Goal: Task Accomplishment & Management: Use online tool/utility

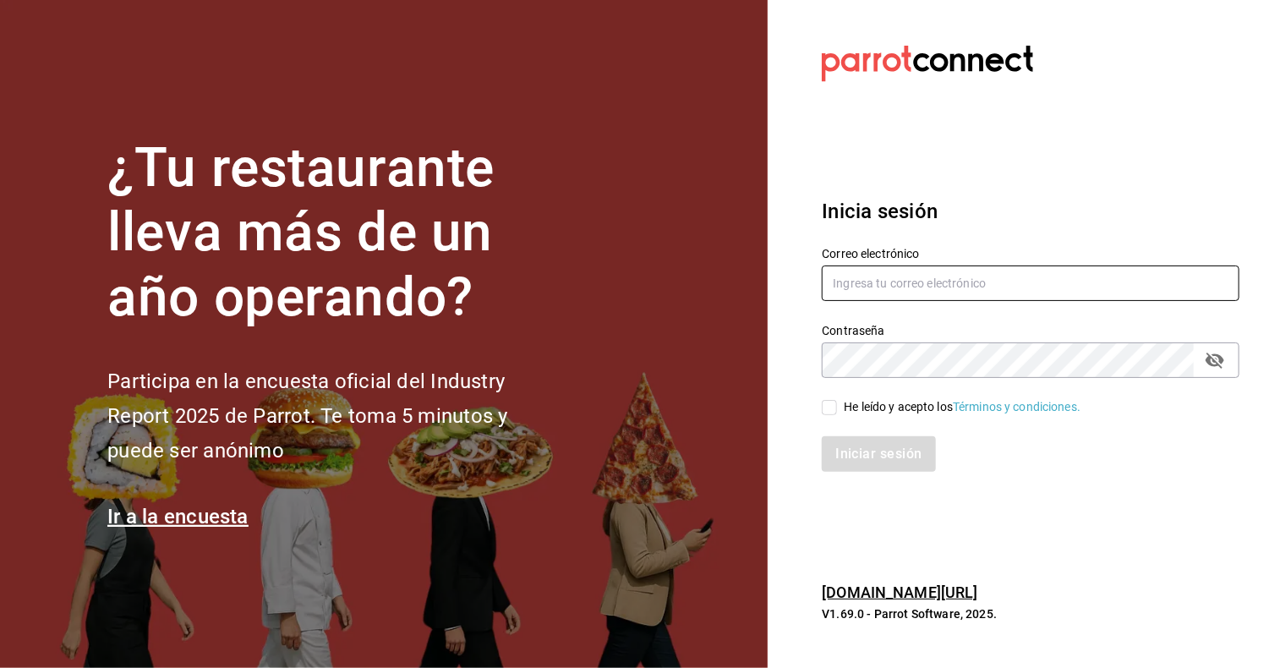
type input "cristian.mercado@grupocosteno.com"
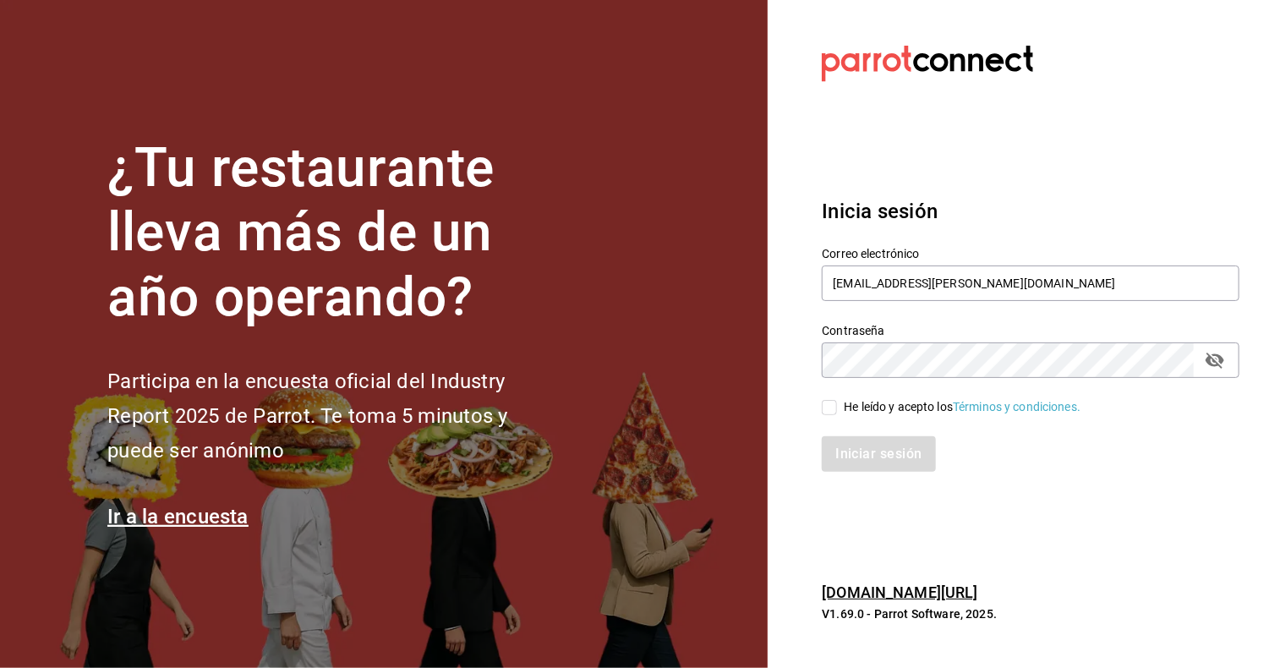
click at [833, 403] on input "He leído y acepto los Términos y condiciones." at bounding box center [829, 407] width 15 height 15
checkbox input "true"
click at [867, 461] on button "Iniciar sesión" at bounding box center [879, 454] width 115 height 36
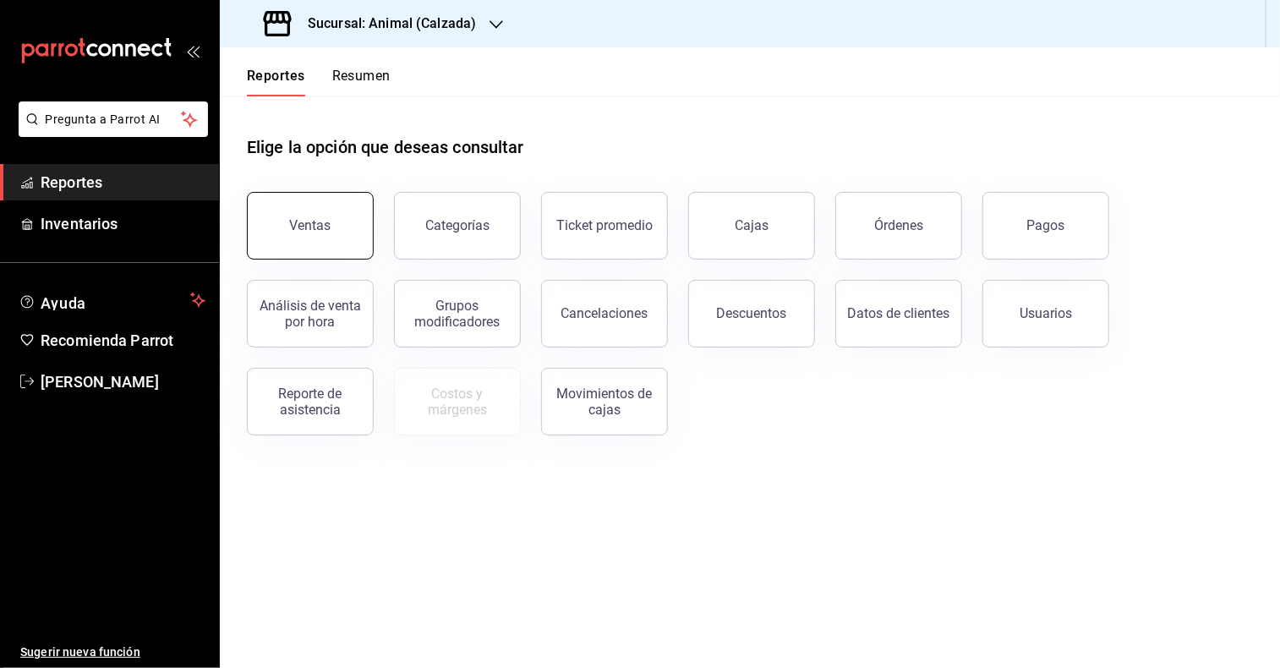
click at [317, 218] on div "Ventas" at bounding box center [310, 225] width 41 height 16
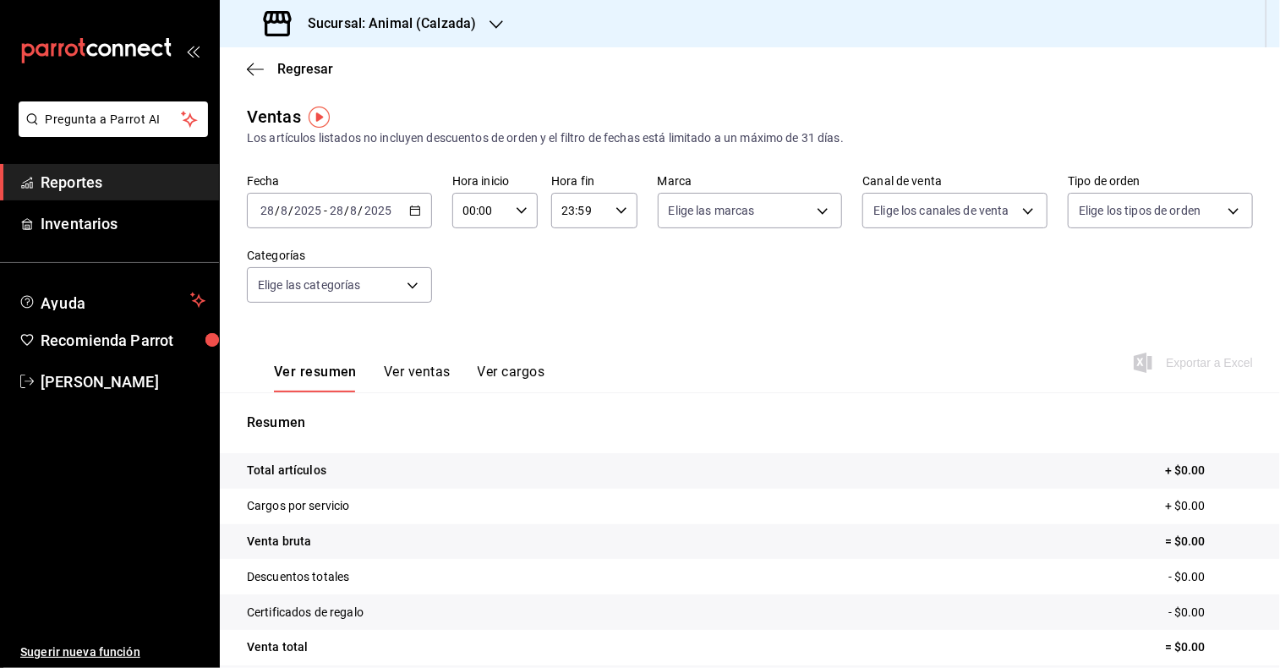
click at [418, 214] on icon "button" at bounding box center [415, 211] width 12 height 12
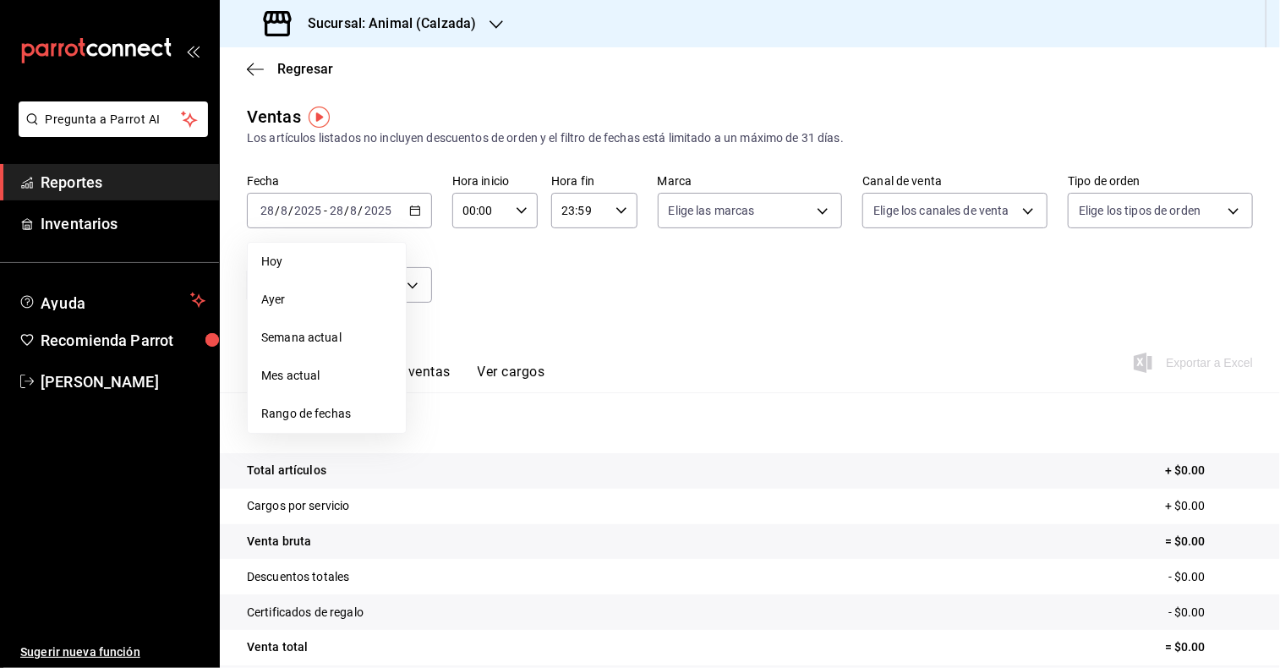
click at [348, 420] on span "Rango de fechas" at bounding box center [326, 414] width 131 height 18
click at [450, 475] on button "25" at bounding box center [442, 471] width 30 height 30
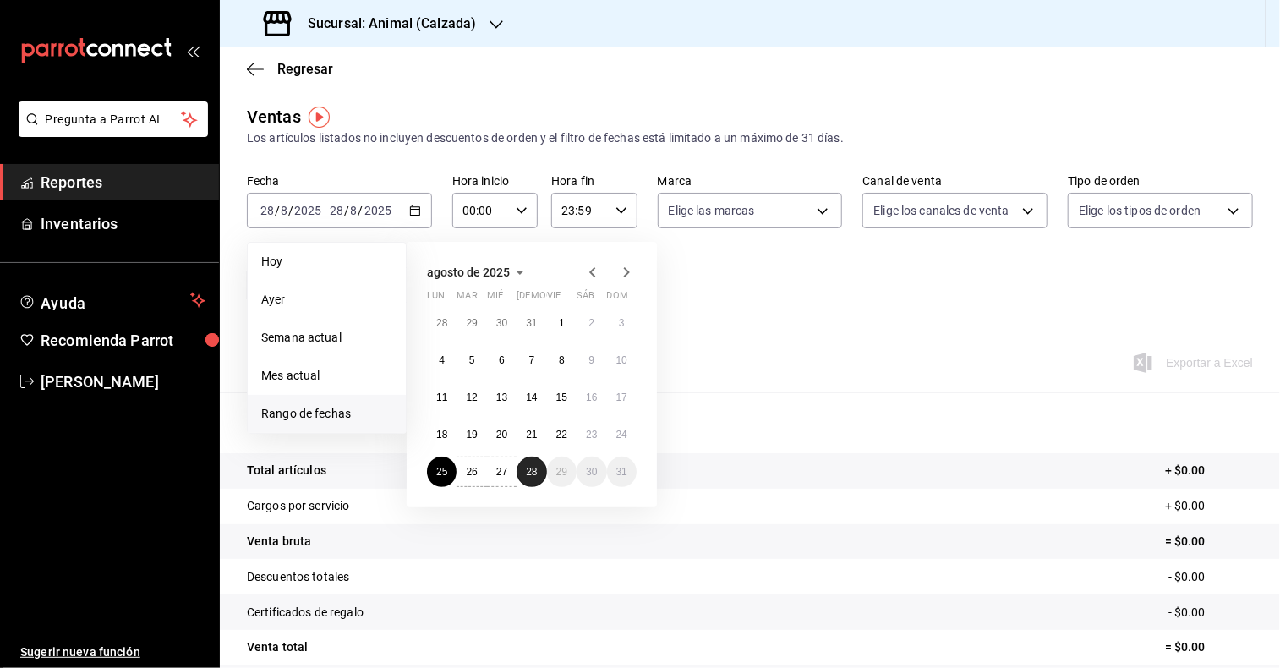
click at [538, 474] on button "28" at bounding box center [532, 471] width 30 height 30
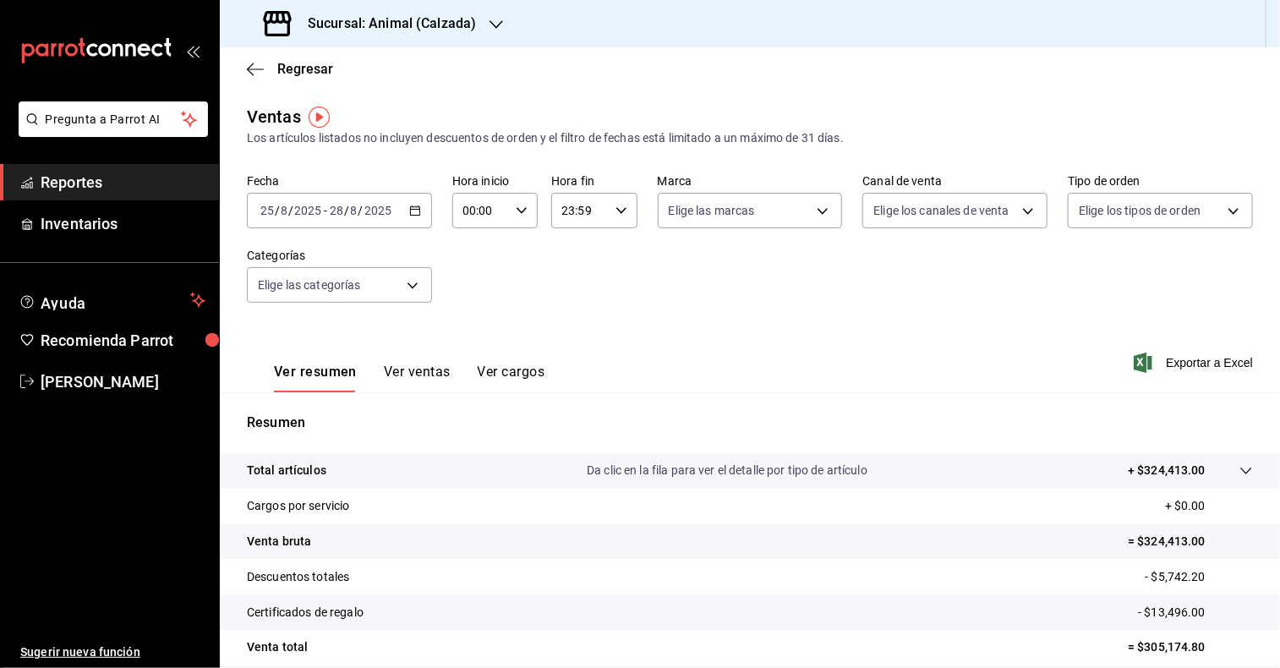
click at [517, 212] on \(Stroke\) "button" at bounding box center [522, 210] width 10 height 6
click at [472, 363] on span "05" at bounding box center [470, 356] width 15 height 14
type input "05:00"
click at [519, 260] on span "00" at bounding box center [513, 254] width 15 height 14
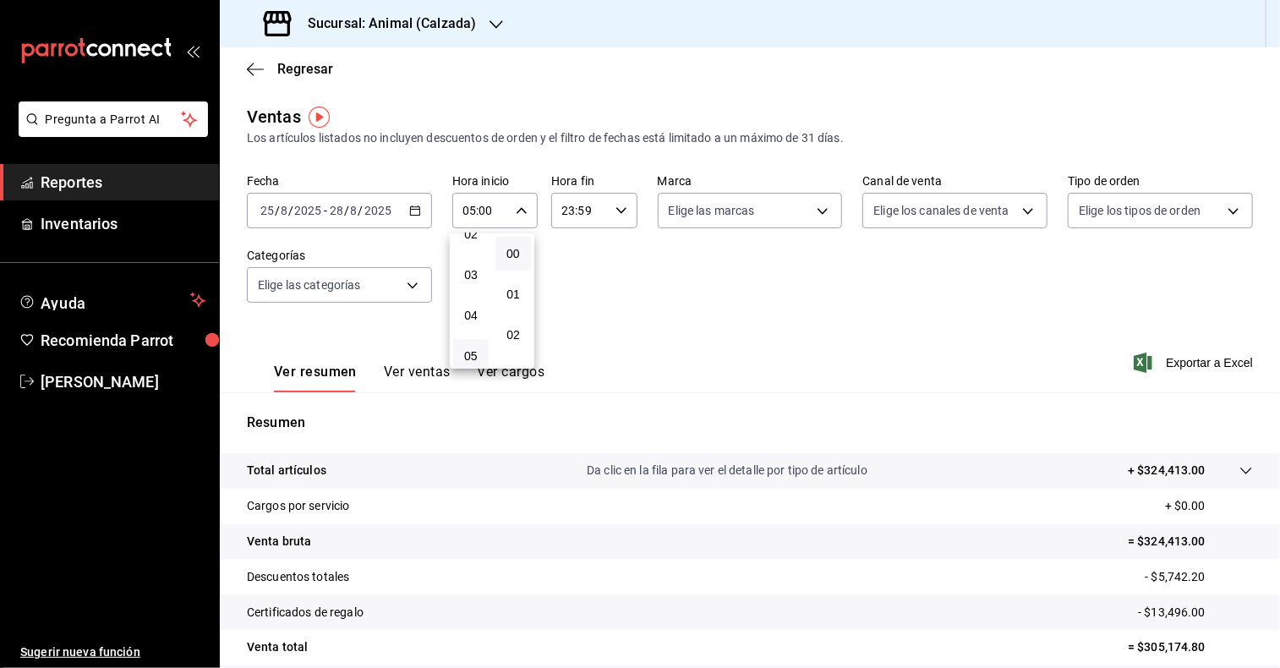
click at [621, 210] on div at bounding box center [640, 334] width 1280 height 668
click at [621, 210] on icon "button" at bounding box center [621, 211] width 12 height 12
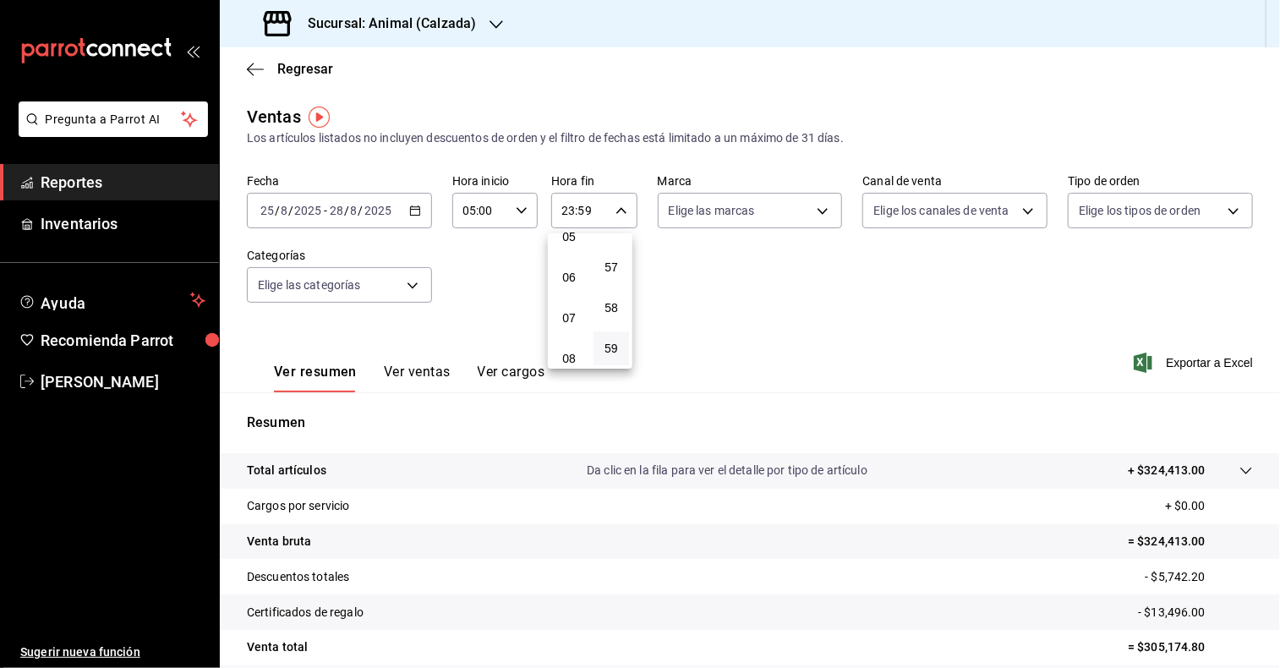
scroll to position [216, 0]
drag, startPoint x: 575, startPoint y: 250, endPoint x: 561, endPoint y: 248, distance: 13.8
click at [561, 248] on button "05" at bounding box center [569, 240] width 36 height 34
click at [612, 249] on span "00" at bounding box center [611, 254] width 15 height 14
type input "05:00"
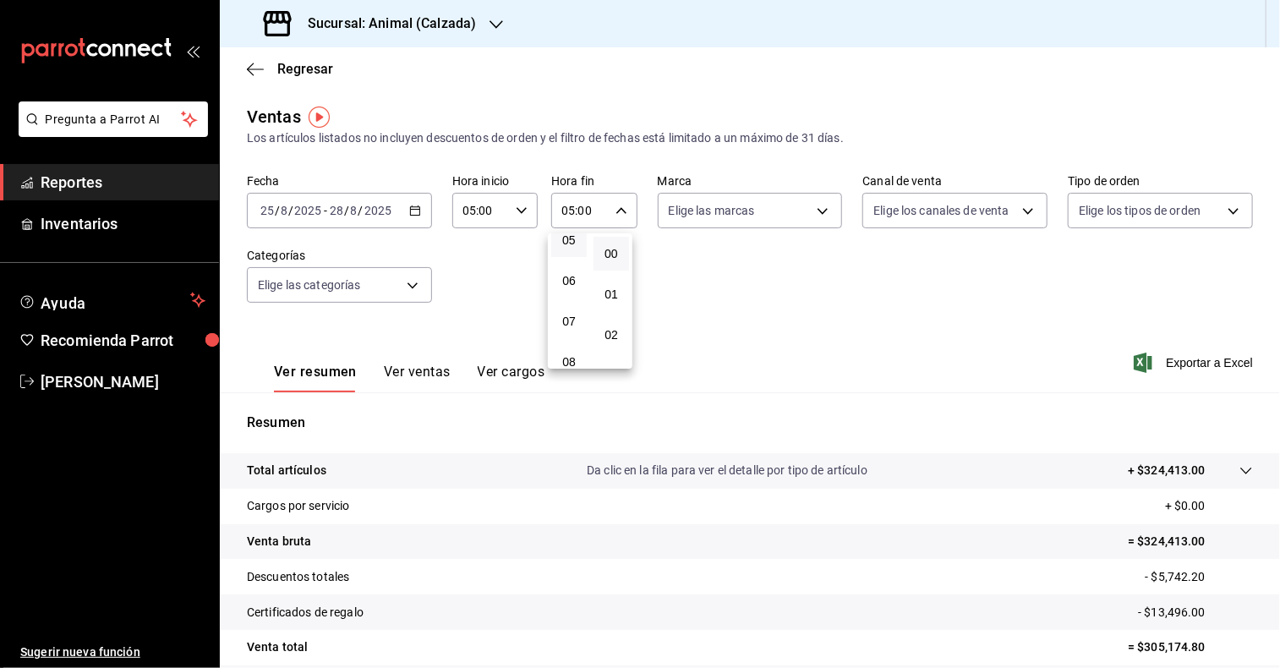
click at [500, 30] on div at bounding box center [640, 334] width 1280 height 668
click at [500, 30] on div "Sucursal: Animal (Calzada)" at bounding box center [371, 23] width 276 height 47
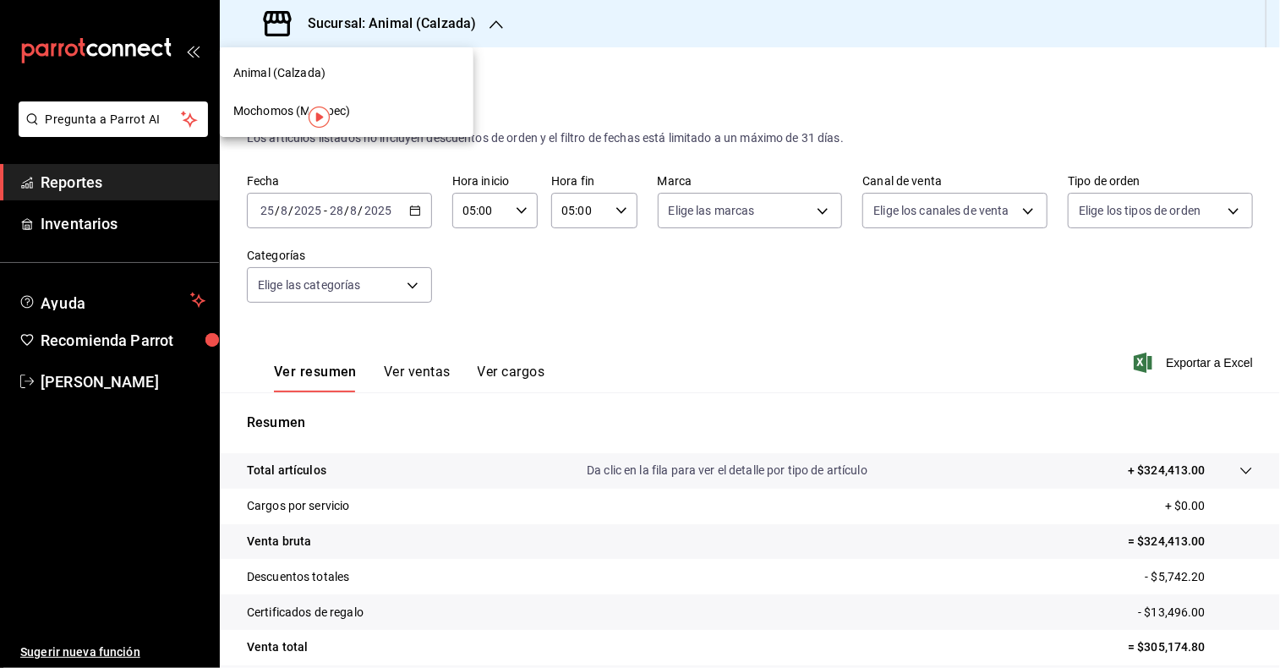
click at [360, 111] on div "Mochomos (Metepec)" at bounding box center [346, 111] width 227 height 18
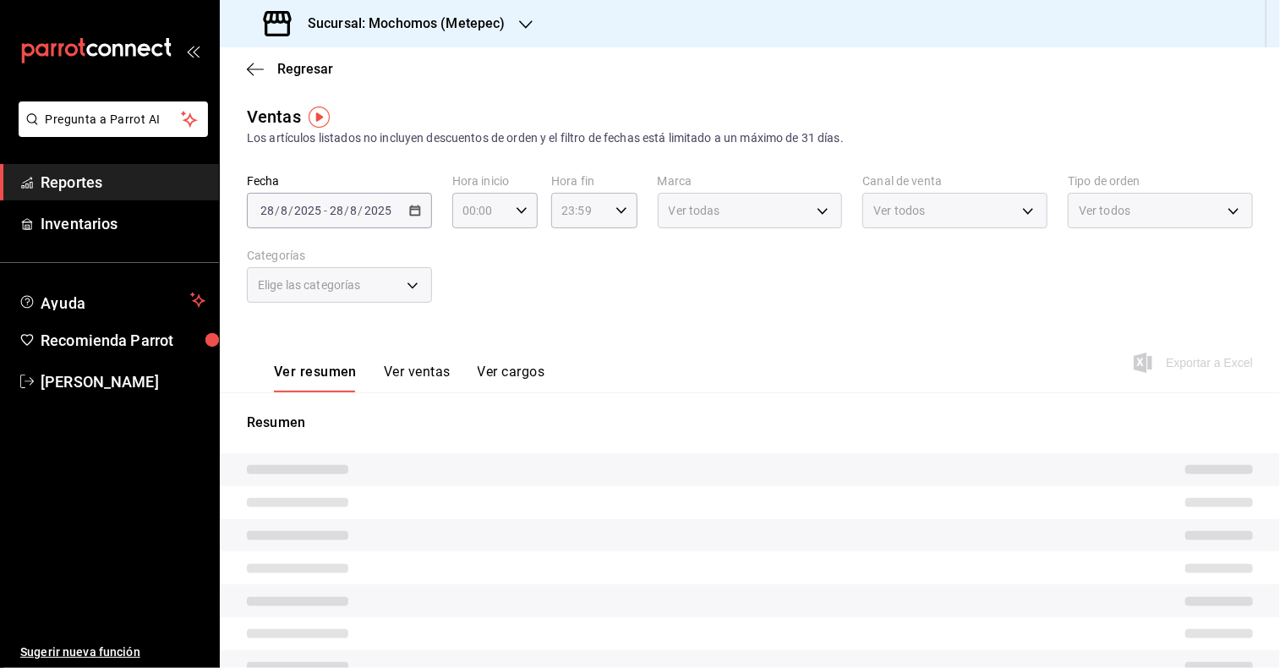
type input "05:00"
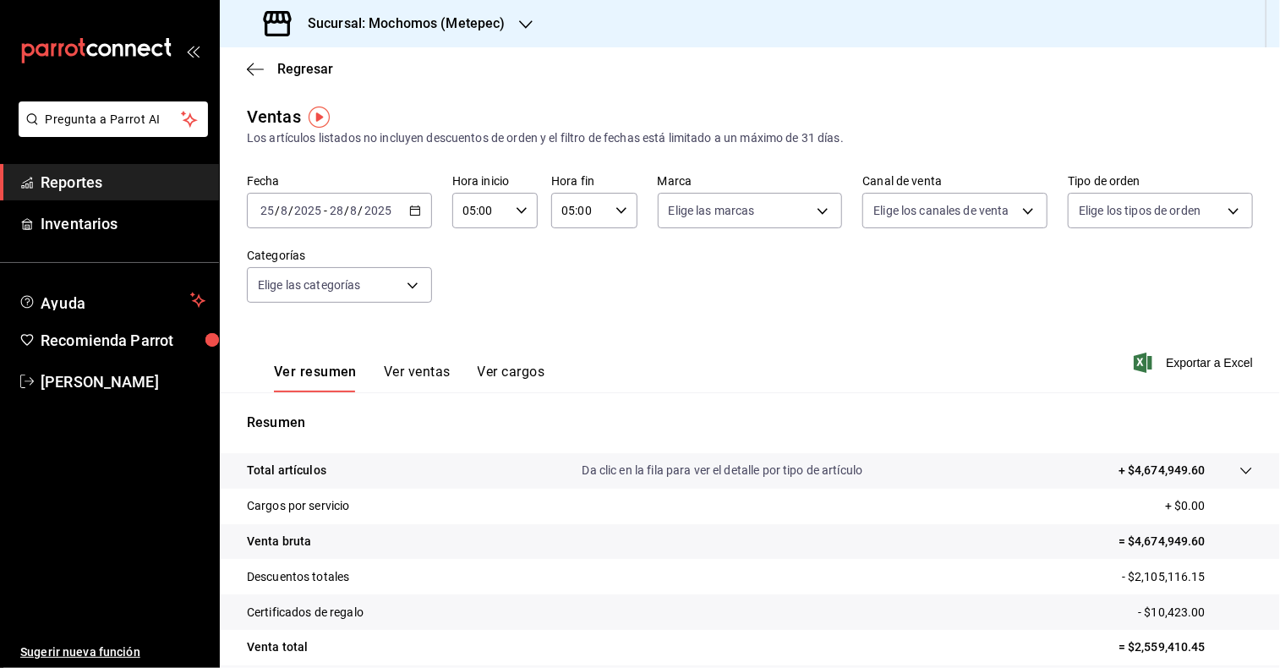
click at [407, 217] on div "[DATE] [DATE] - [DATE] [DATE]" at bounding box center [339, 211] width 185 height 36
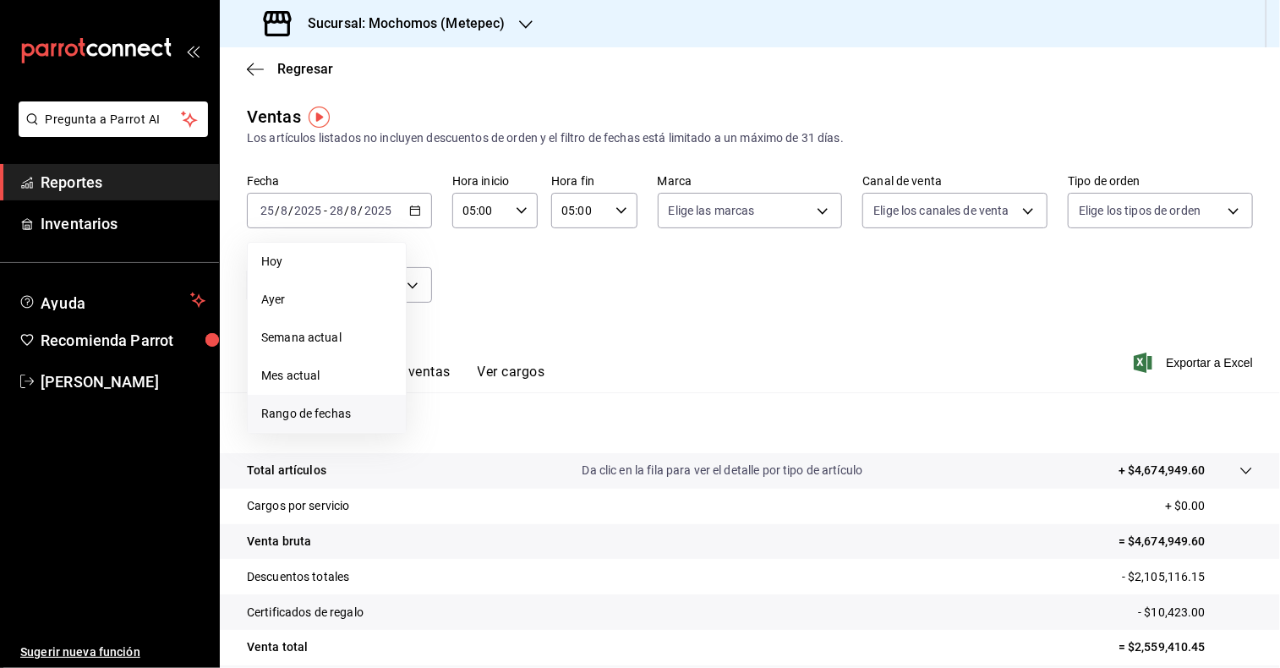
click at [343, 410] on span "Rango de fechas" at bounding box center [326, 414] width 131 height 18
click at [445, 479] on button "25" at bounding box center [442, 471] width 30 height 30
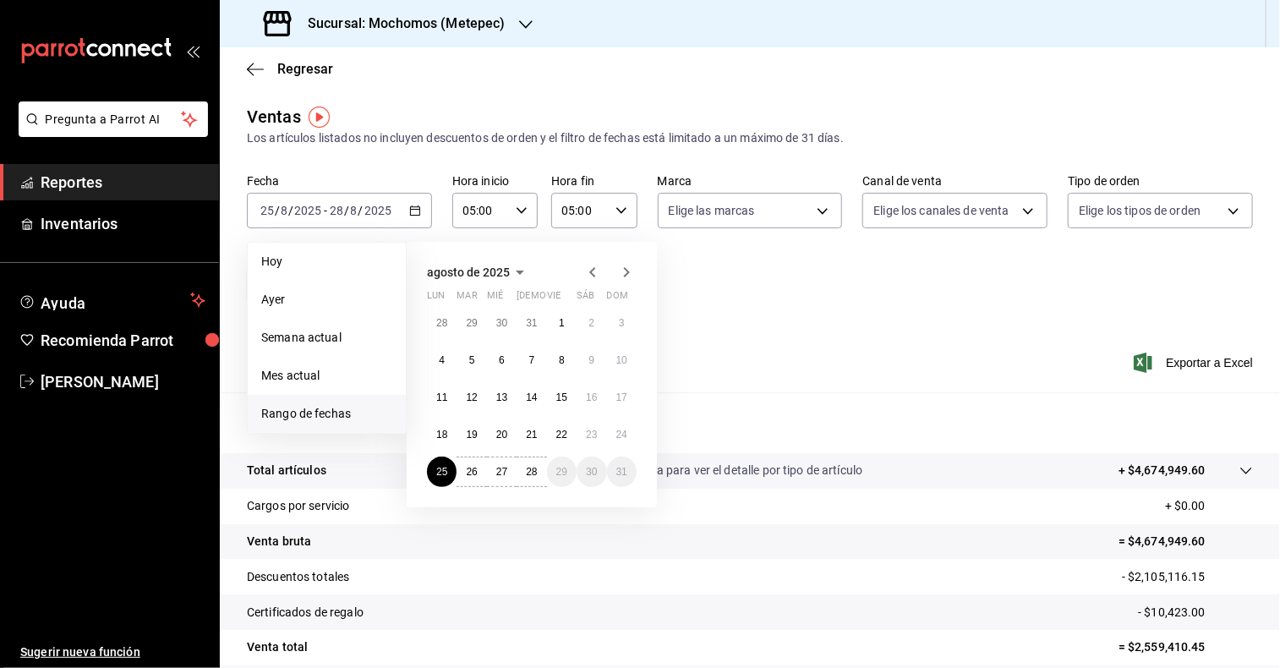
drag, startPoint x: 536, startPoint y: 468, endPoint x: 879, endPoint y: 373, distance: 356.3
click at [879, 373] on div "Ver resumen Ver ventas Ver cargos Exportar a Excel" at bounding box center [750, 357] width 1060 height 69
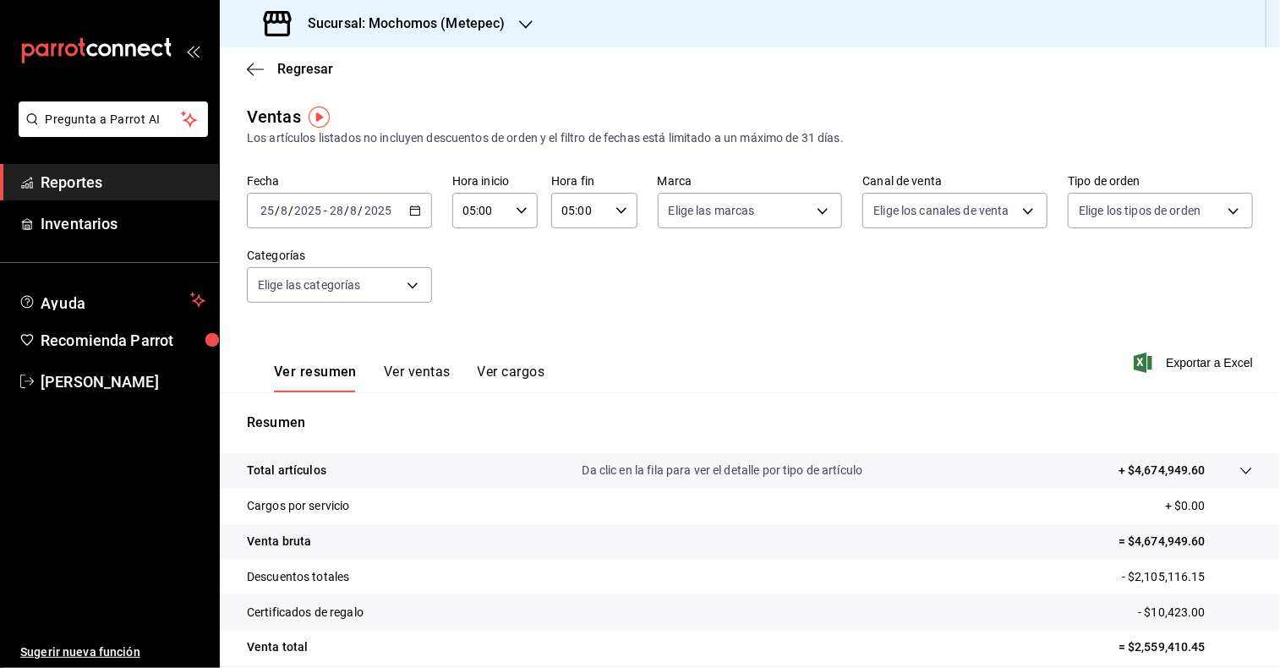
click at [409, 217] on div "[DATE] [DATE] - [DATE] [DATE]" at bounding box center [339, 211] width 185 height 36
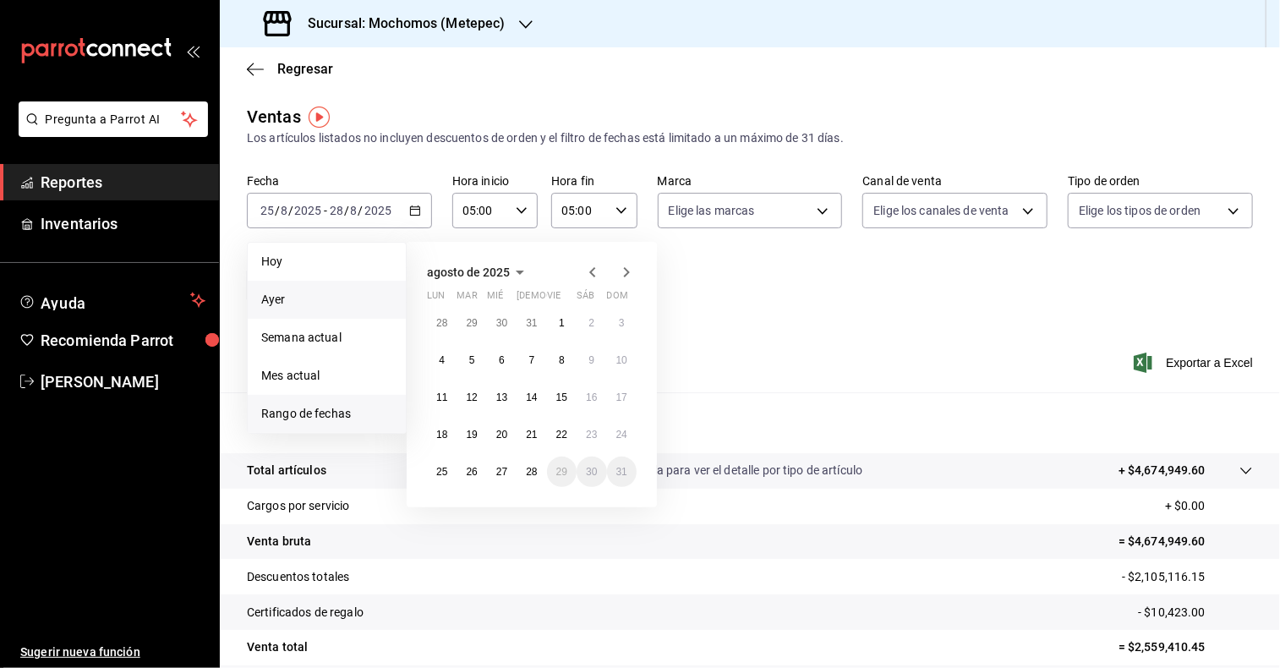
click at [365, 297] on span "Ayer" at bounding box center [326, 300] width 131 height 18
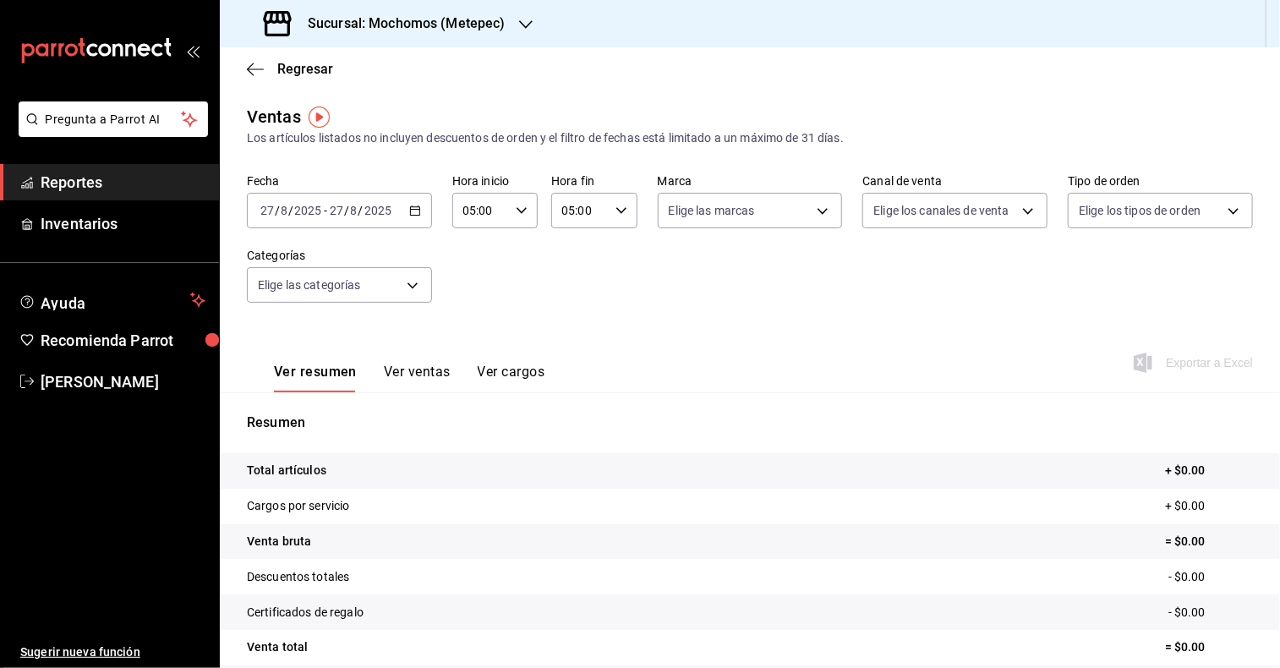
click at [412, 214] on icon "button" at bounding box center [415, 211] width 12 height 12
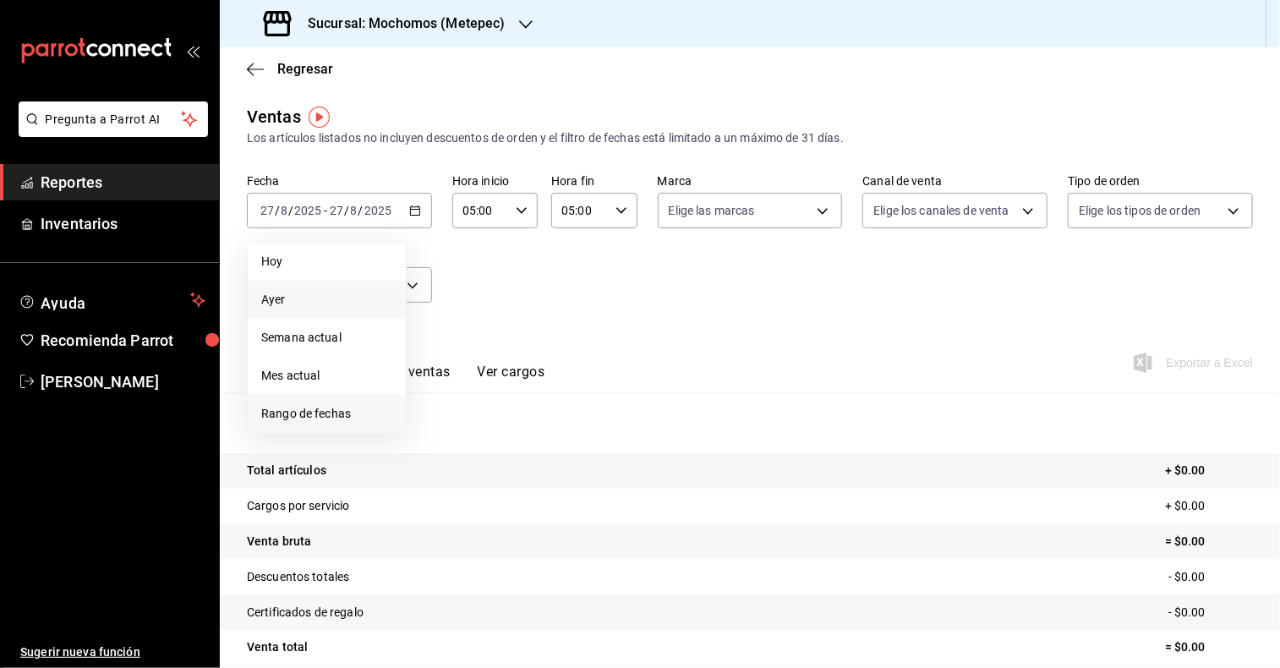
click at [316, 418] on span "Rango de fechas" at bounding box center [326, 414] width 131 height 18
click at [437, 463] on button "25" at bounding box center [442, 471] width 30 height 30
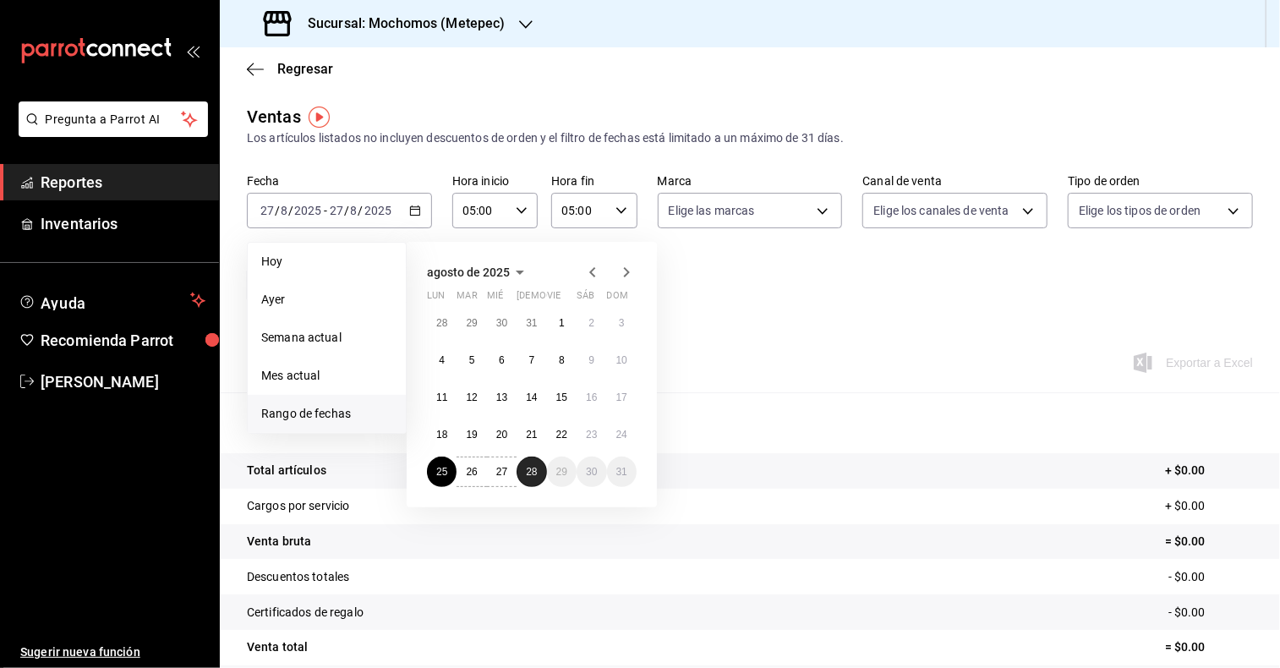
click at [534, 469] on abbr "28" at bounding box center [531, 472] width 11 height 12
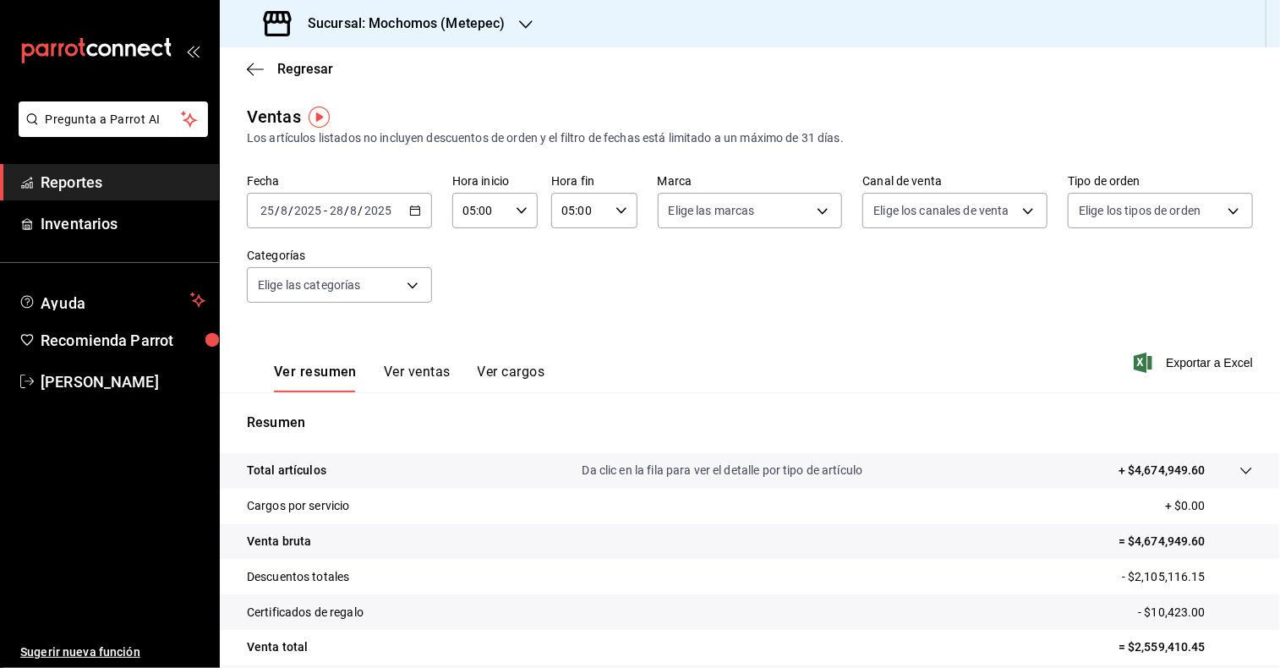
click at [521, 214] on icon "button" at bounding box center [522, 211] width 12 height 12
click at [825, 210] on div at bounding box center [640, 334] width 1280 height 668
click at [825, 210] on body "Pregunta a Parrot AI Reportes Inventarios Ayuda Recomienda Parrot [PERSON_NAME]…" at bounding box center [640, 334] width 1280 height 668
click at [680, 332] on label at bounding box center [675, 332] width 22 height 15
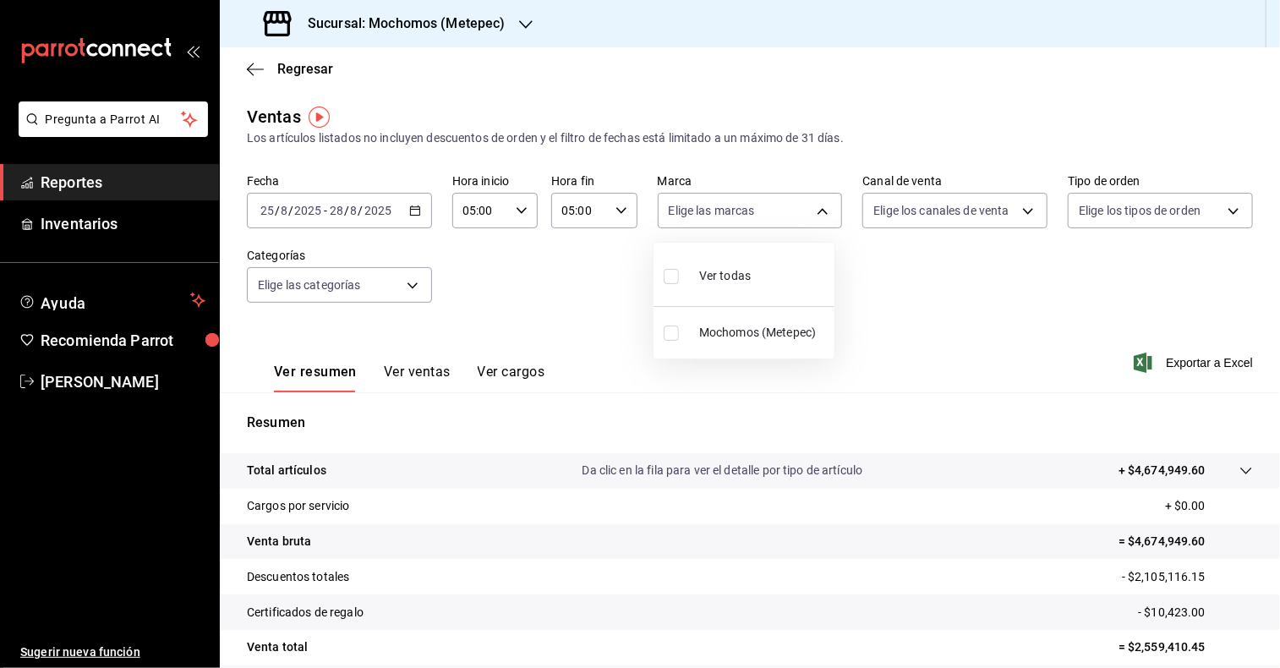
click at [679, 332] on input "checkbox" at bounding box center [671, 332] width 15 height 15
checkbox input "false"
click at [664, 336] on input "checkbox" at bounding box center [671, 332] width 15 height 15
checkbox input "true"
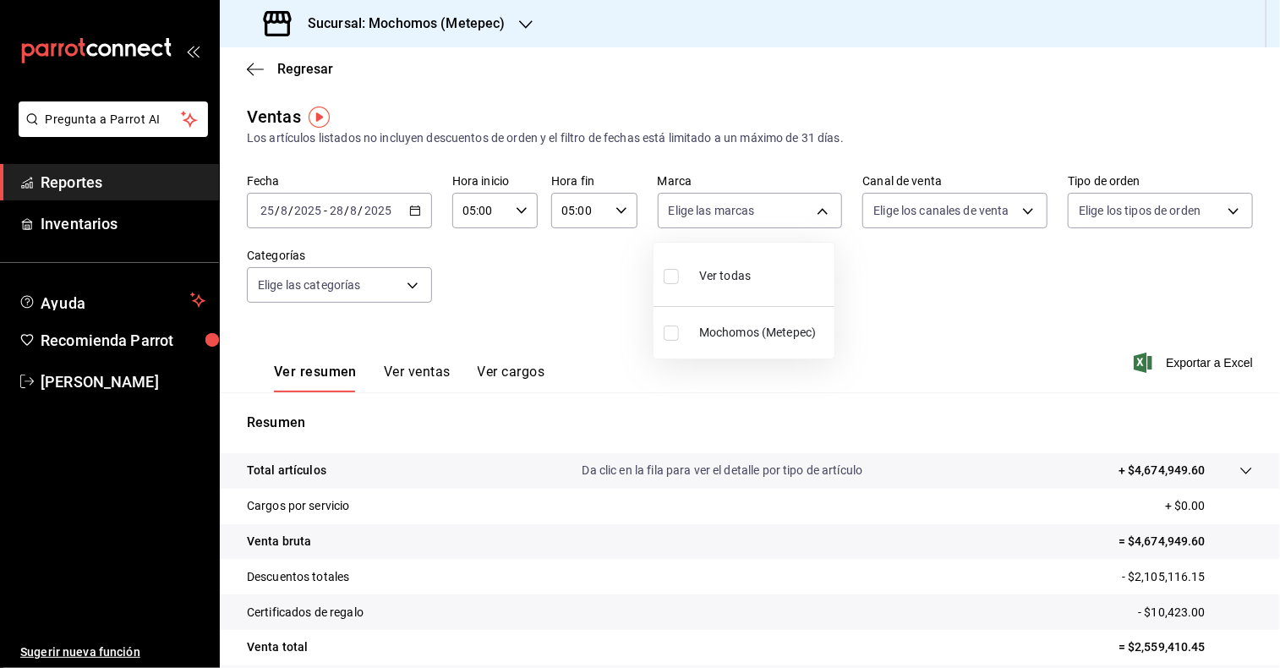
type input "2365f74e-aa6b-4392-bdf2-72765591bddf"
checkbox input "true"
click at [1011, 210] on div at bounding box center [640, 334] width 1280 height 668
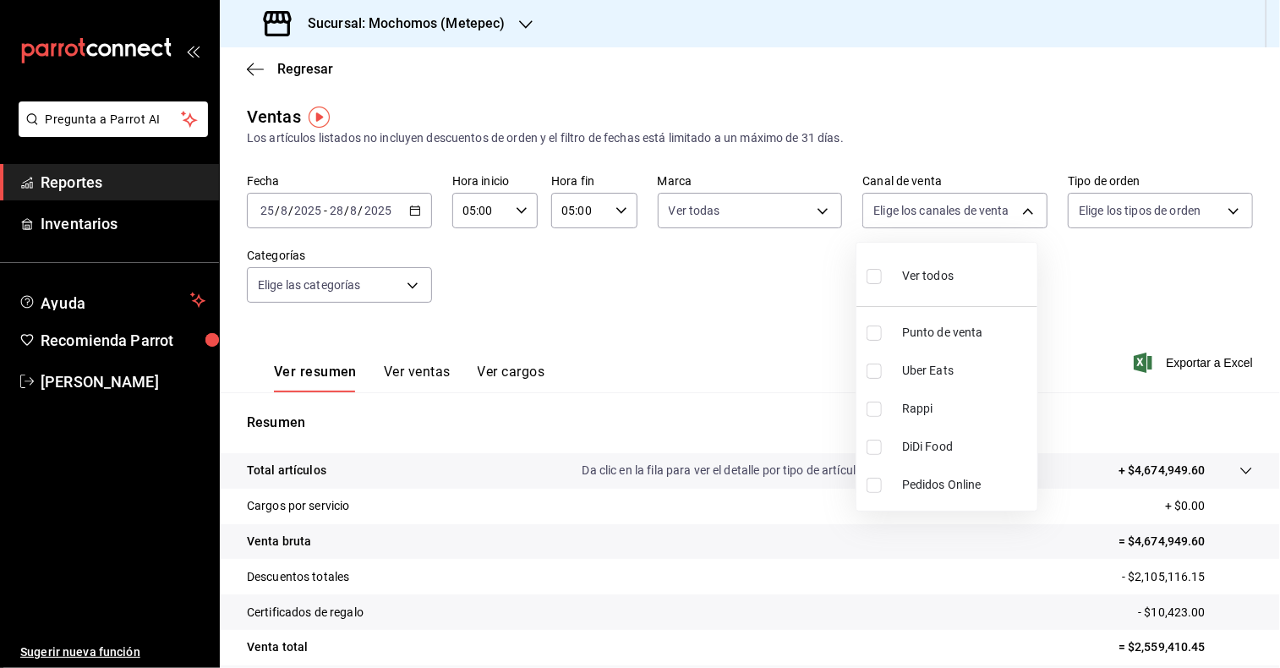
click at [1011, 210] on body "Pregunta a Parrot AI Reportes Inventarios Ayuda Recomienda Parrot [PERSON_NAME]…" at bounding box center [640, 334] width 1280 height 668
click at [871, 281] on input "checkbox" at bounding box center [873, 276] width 15 height 15
checkbox input "true"
type input "PARROT,UBER_EATS,RAPPI,DIDI_FOOD,ONLINE"
checkbox input "true"
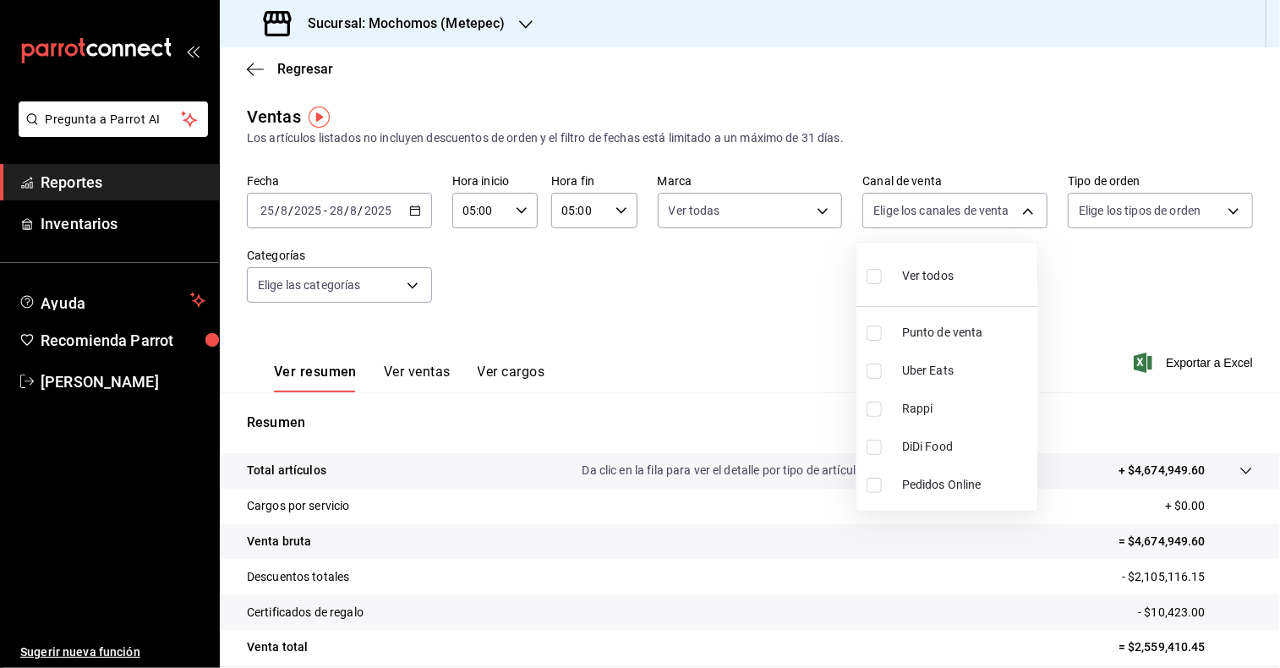
checkbox input "true"
click at [1217, 210] on div at bounding box center [640, 334] width 1280 height 668
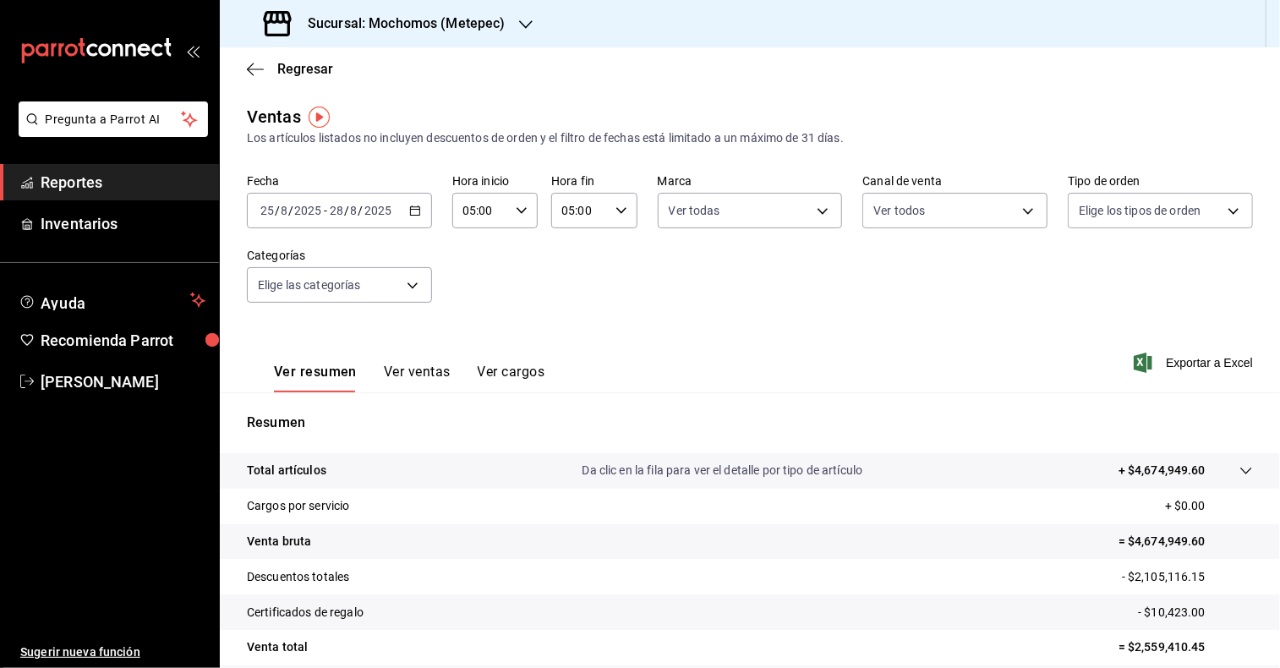
click at [1217, 210] on body "Pregunta a Parrot AI Reportes Inventarios Ayuda Recomienda Parrot [PERSON_NAME]…" at bounding box center [640, 334] width 1280 height 668
click at [1073, 278] on input "checkbox" at bounding box center [1076, 276] width 15 height 15
checkbox input "true"
type input "3a236ed8-2e24-47ca-8e59-ead494492482,da8509e8-5fca-4f62-958e-973104937870,EXTER…"
checkbox input "true"
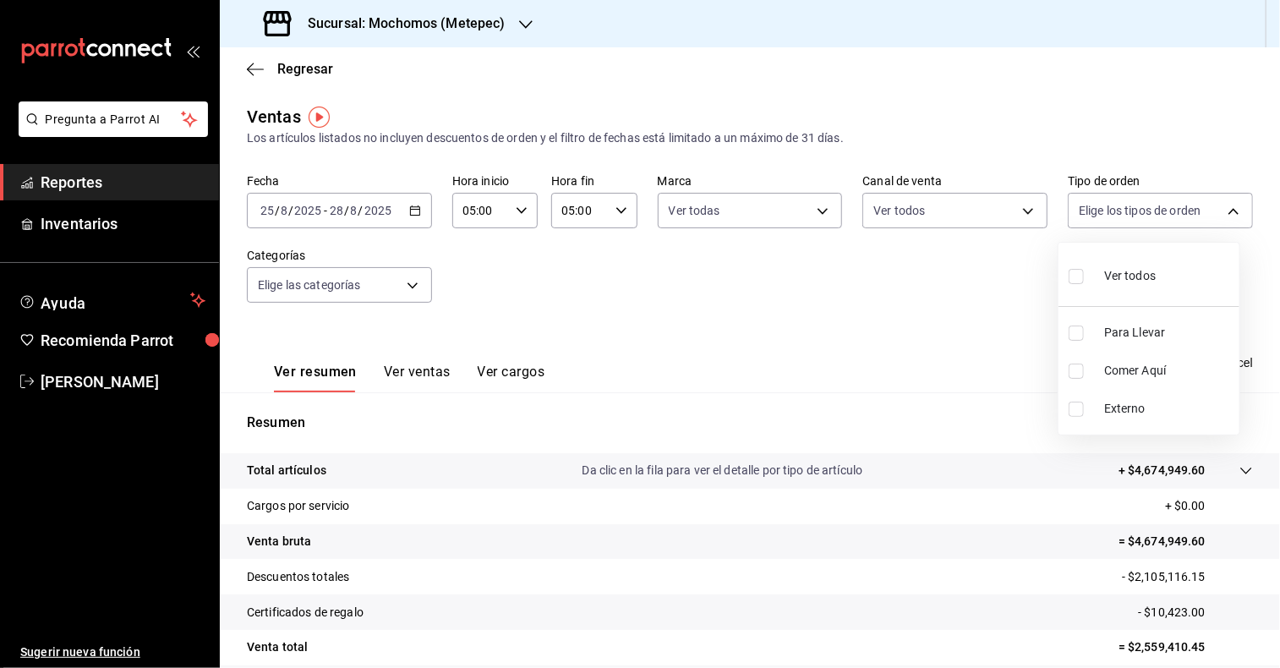
checkbox input "true"
click at [402, 290] on div at bounding box center [640, 334] width 1280 height 668
click at [402, 290] on body "Pregunta a Parrot AI Reportes Inventarios Ayuda Recomienda Parrot [PERSON_NAME]…" at bounding box center [640, 334] width 1280 height 668
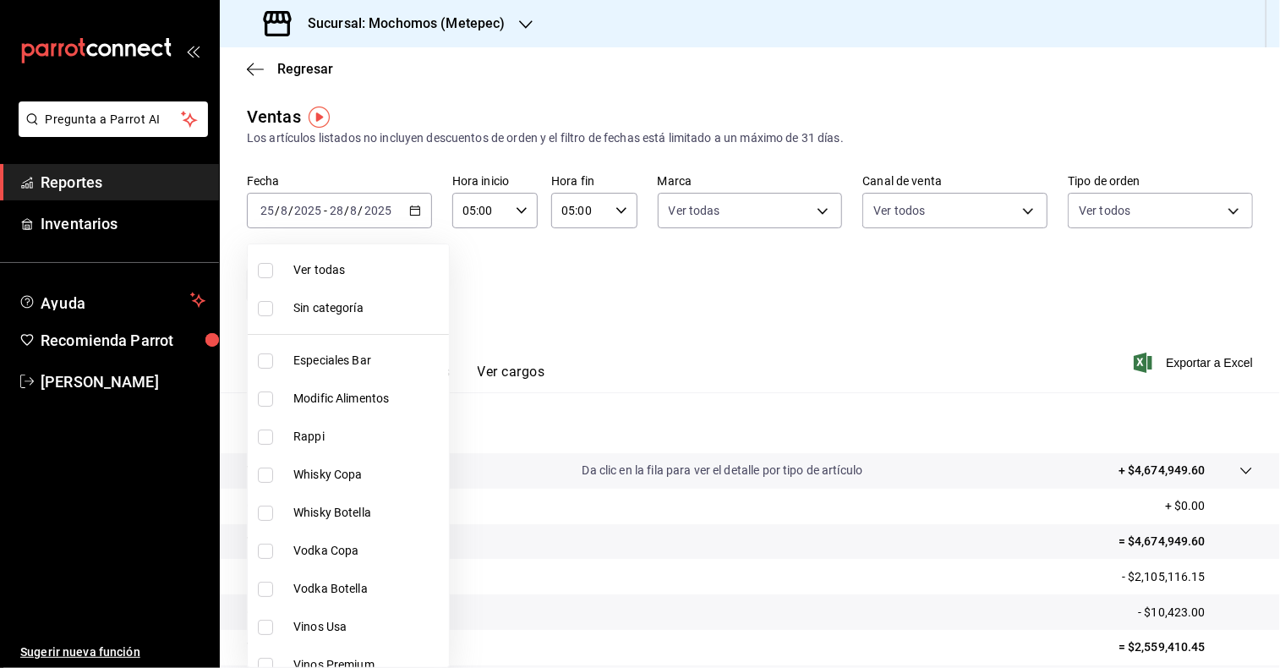
click at [271, 277] on input "checkbox" at bounding box center [265, 270] width 15 height 15
checkbox input "true"
type input "c9cbc288-c827-488d-81f5-370afefb1912,46081463-7037-4dd2-a9ab-e56ff6a8fa7c,bf958…"
checkbox input "true"
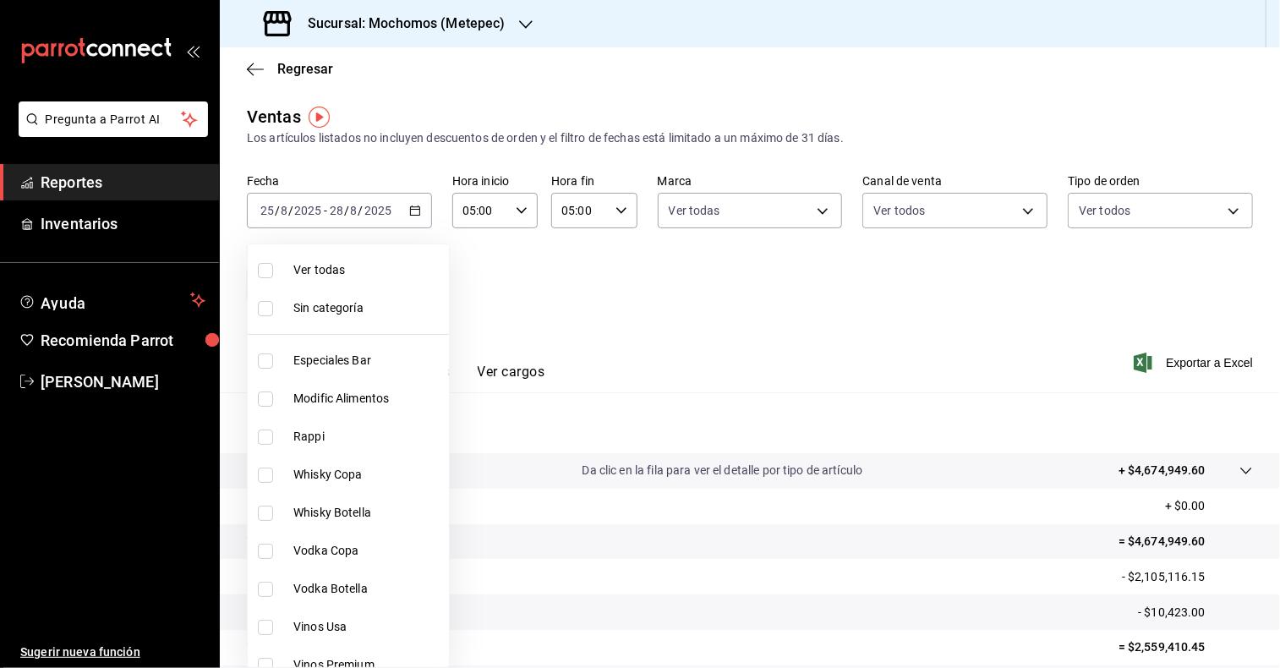
checkbox input "true"
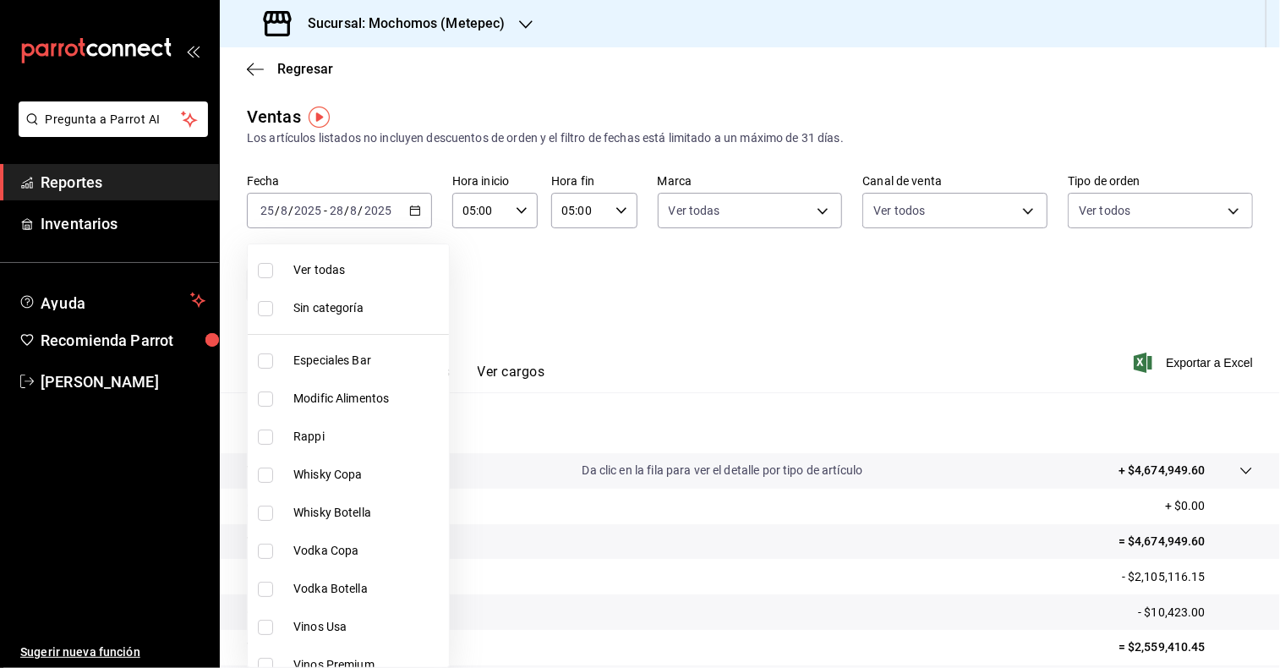
checkbox input "true"
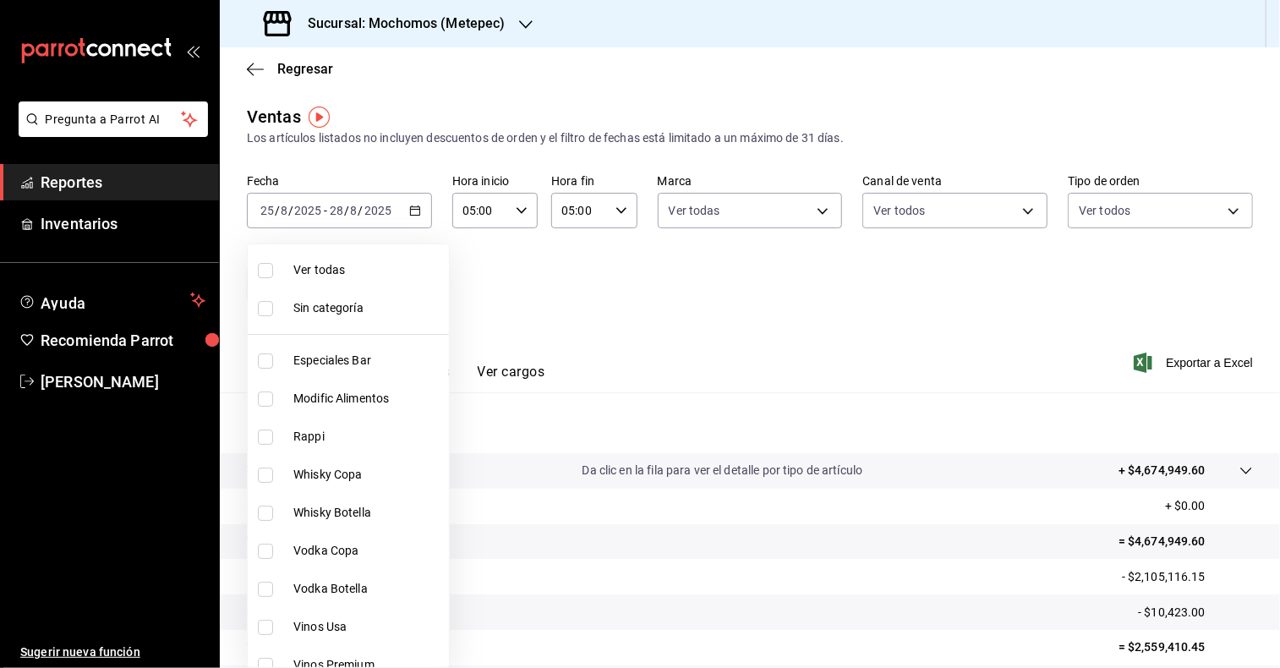
checkbox input "true"
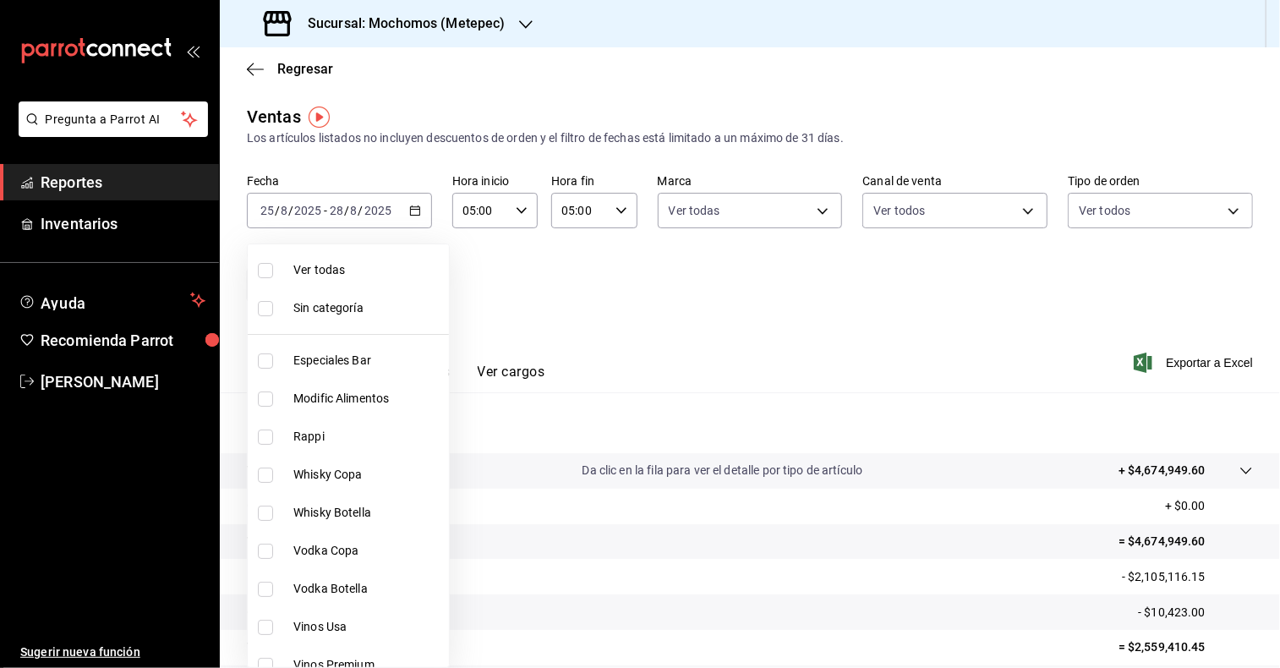
checkbox input "true"
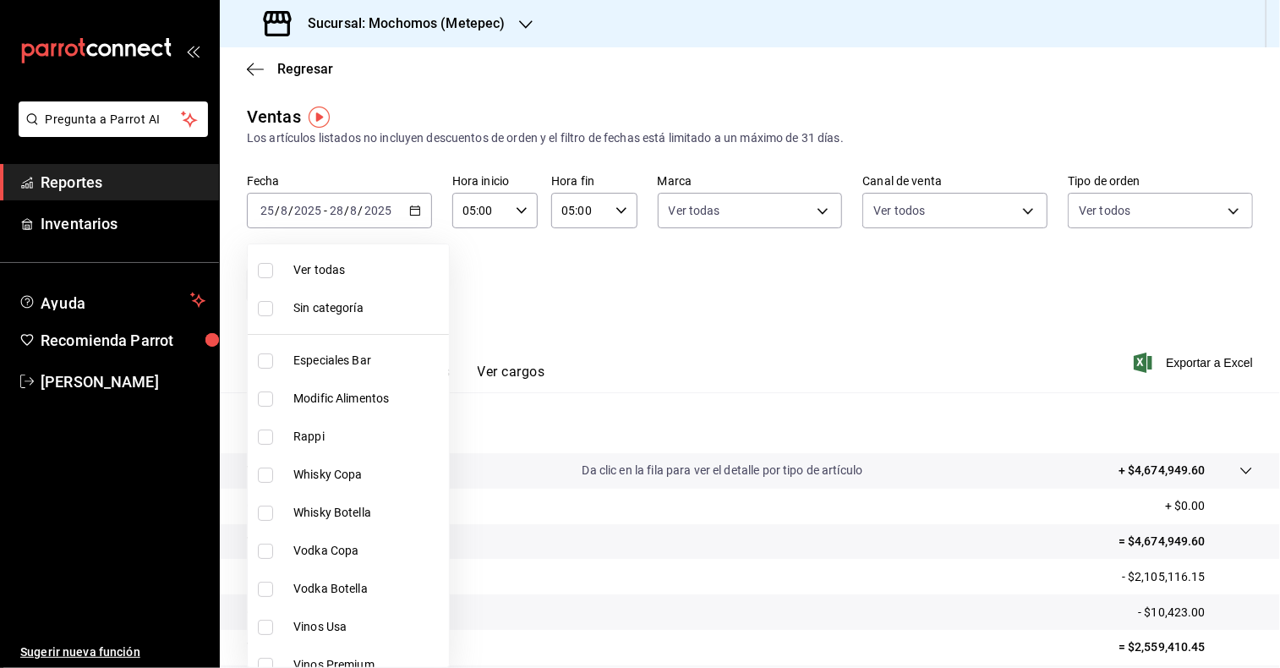
checkbox input "true"
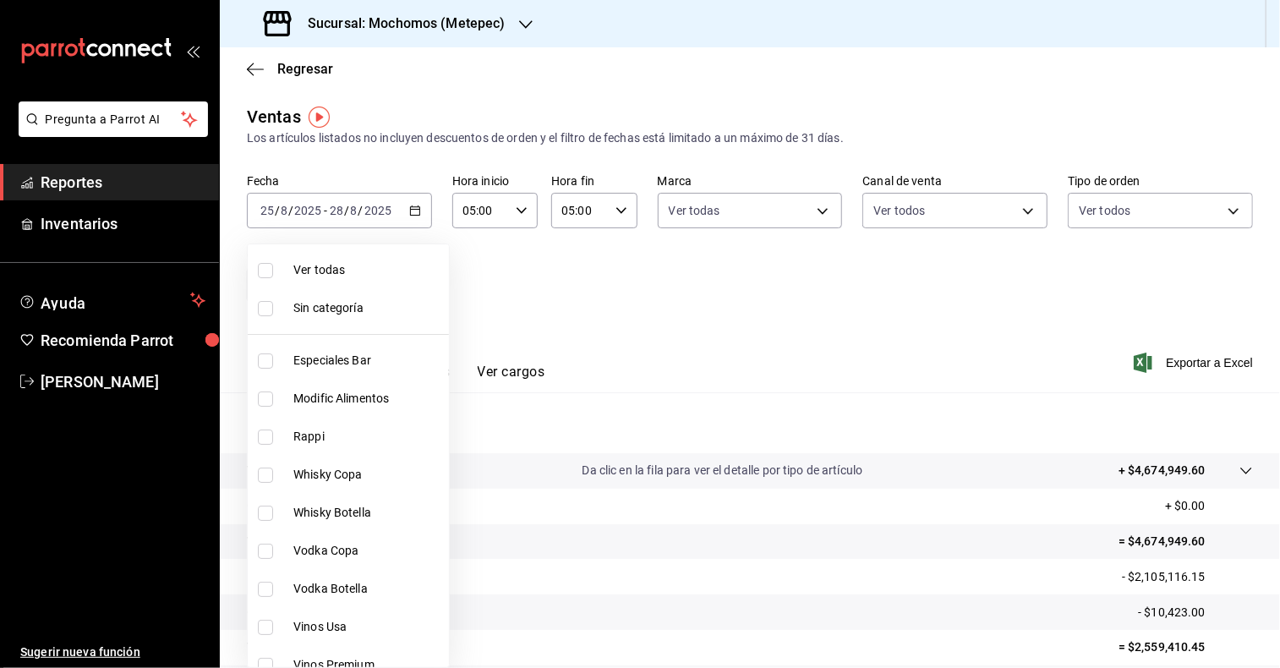
checkbox input "true"
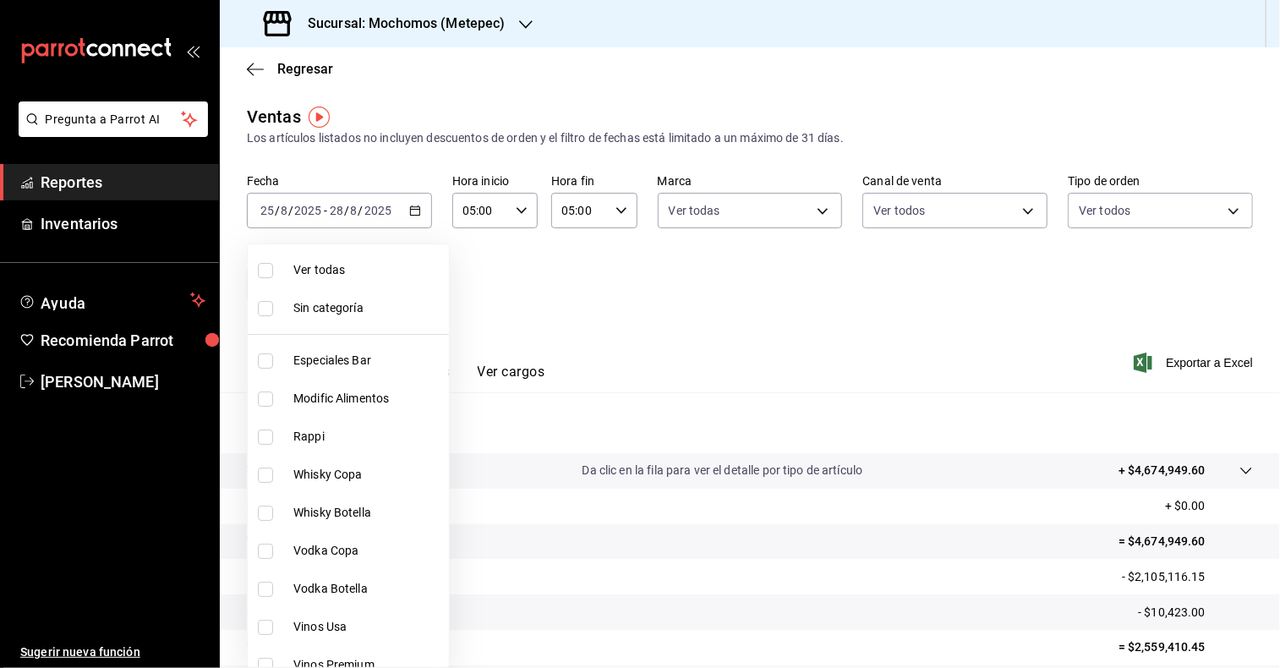
checkbox input "true"
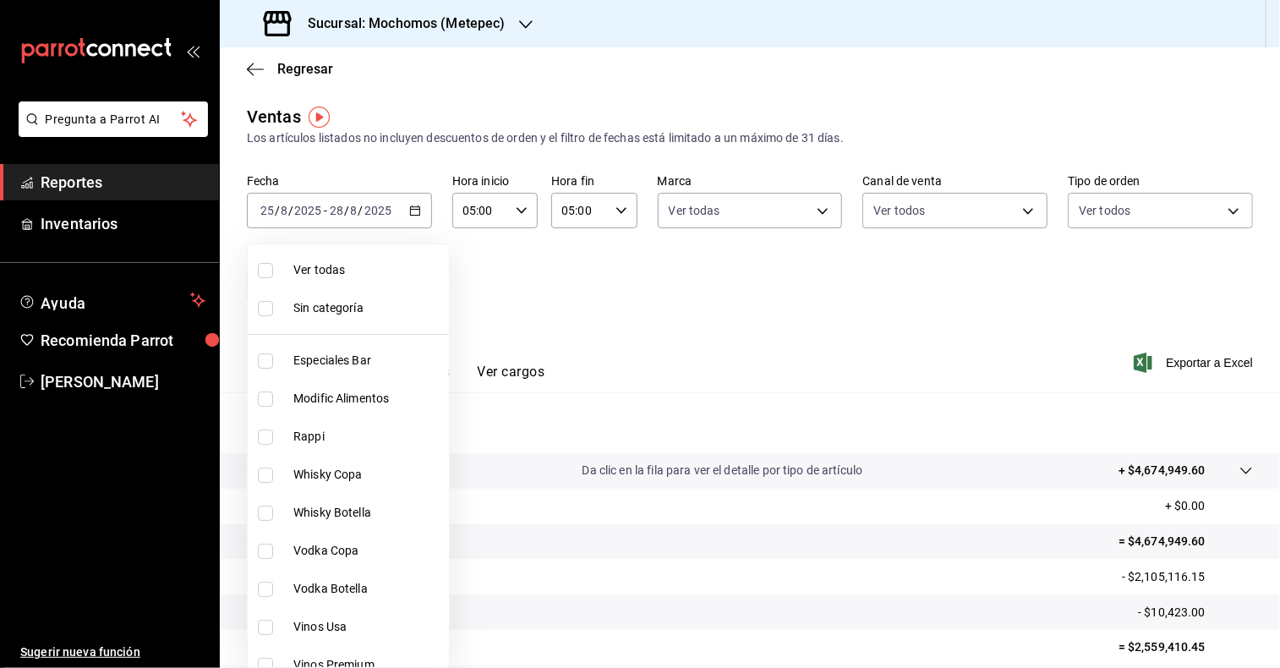
checkbox input "true"
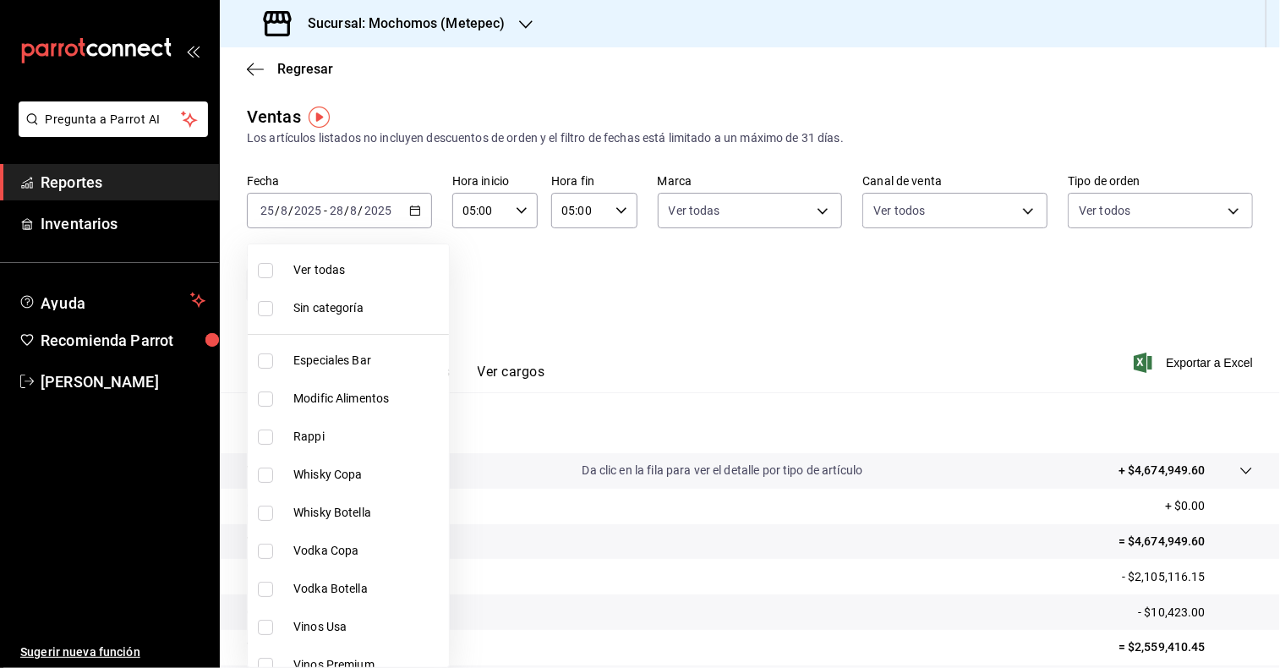
checkbox input "true"
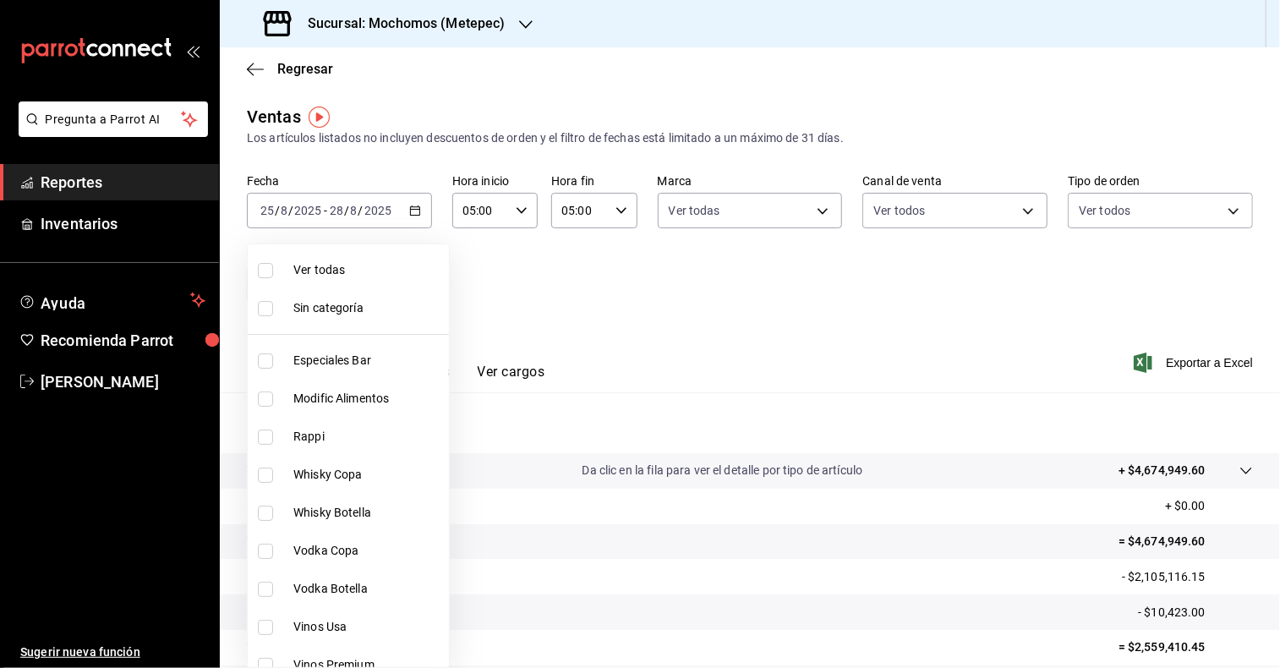
checkbox input "true"
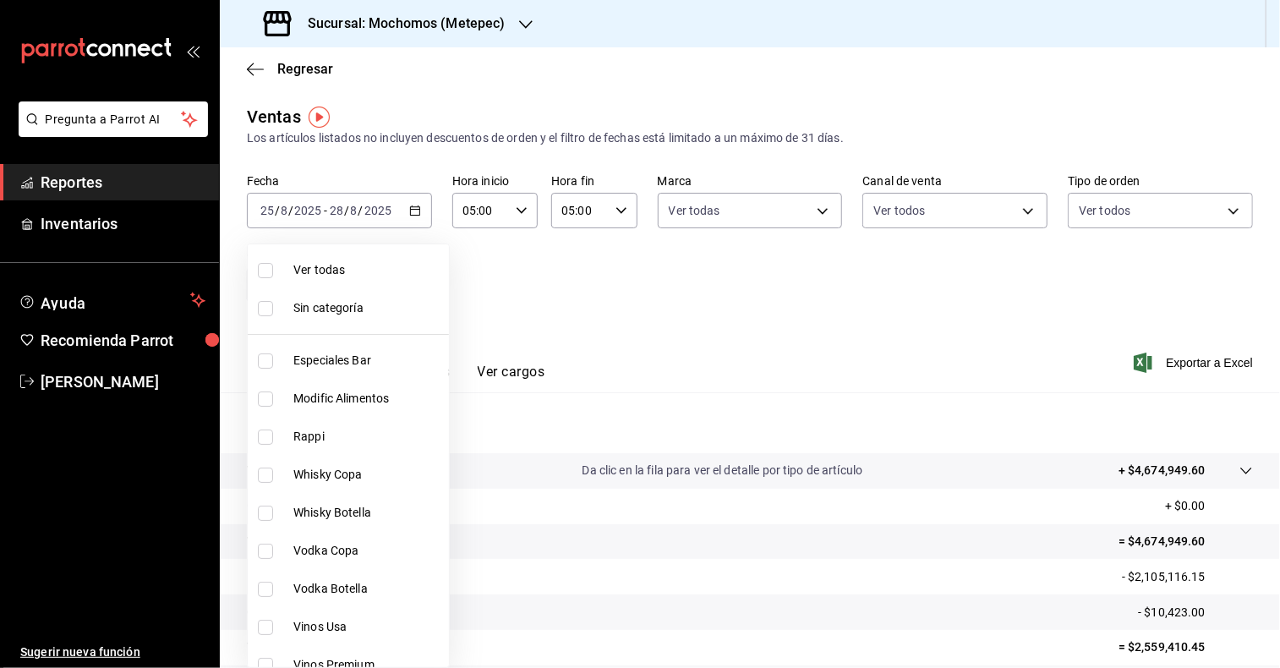
checkbox input "true"
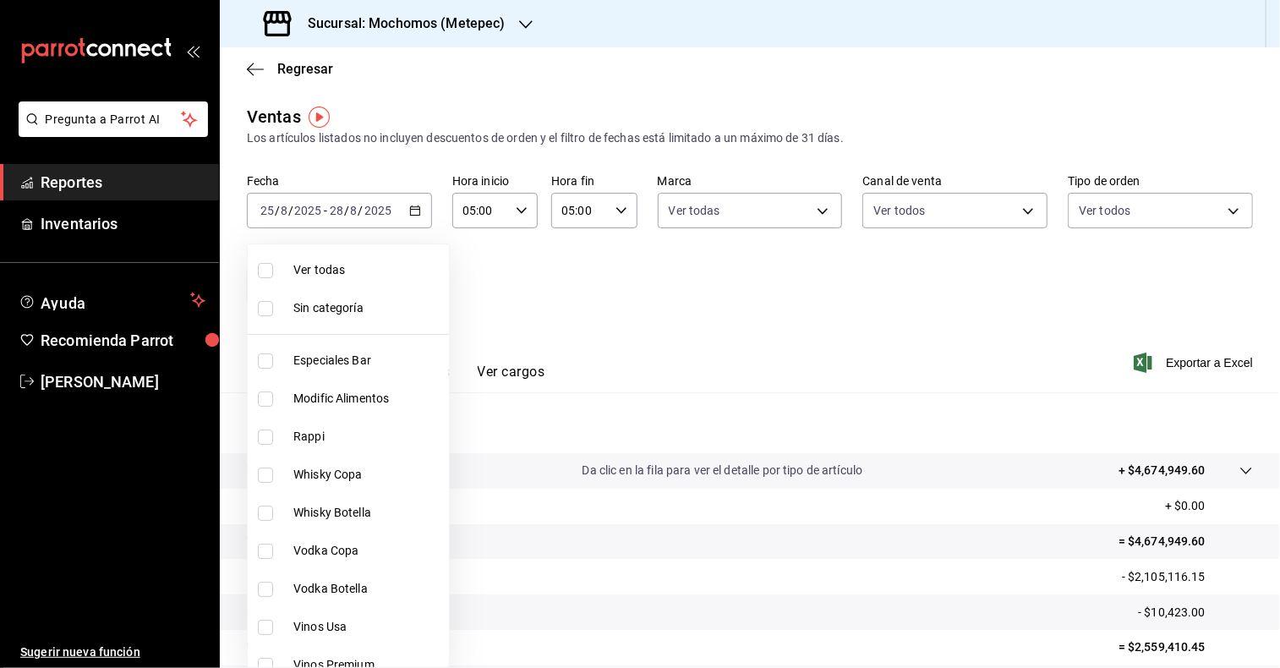
checkbox input "true"
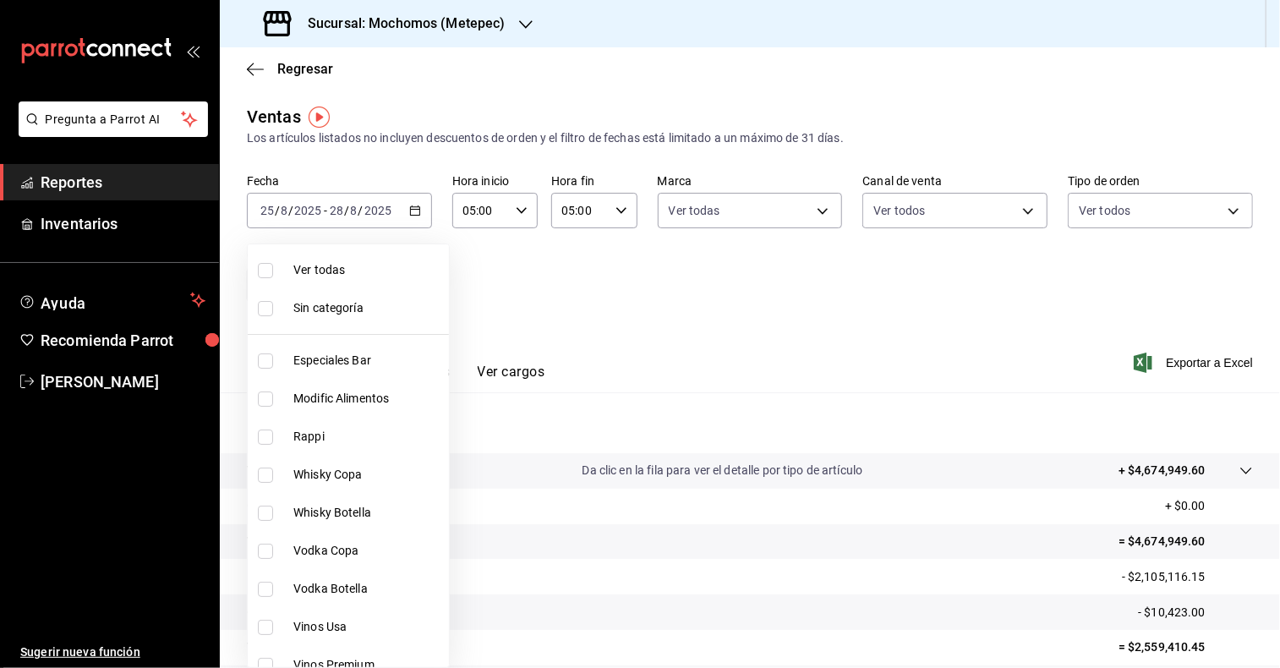
checkbox input "true"
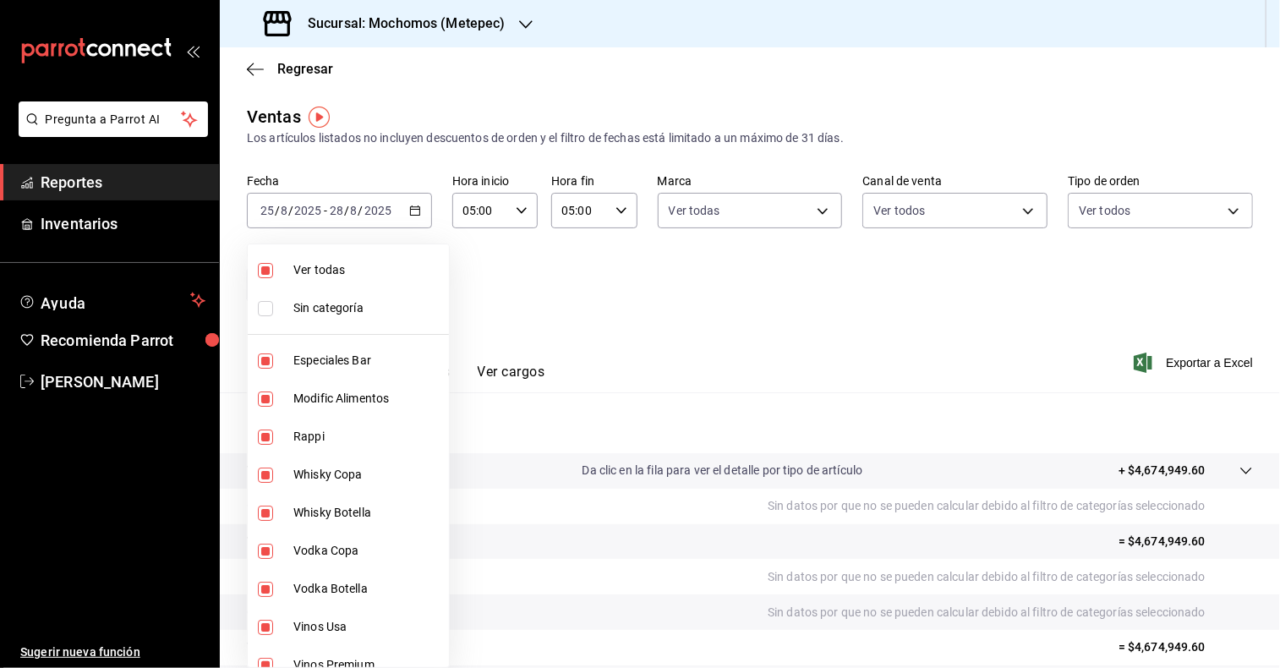
click at [265, 308] on input "checkbox" at bounding box center [265, 308] width 15 height 15
checkbox input "true"
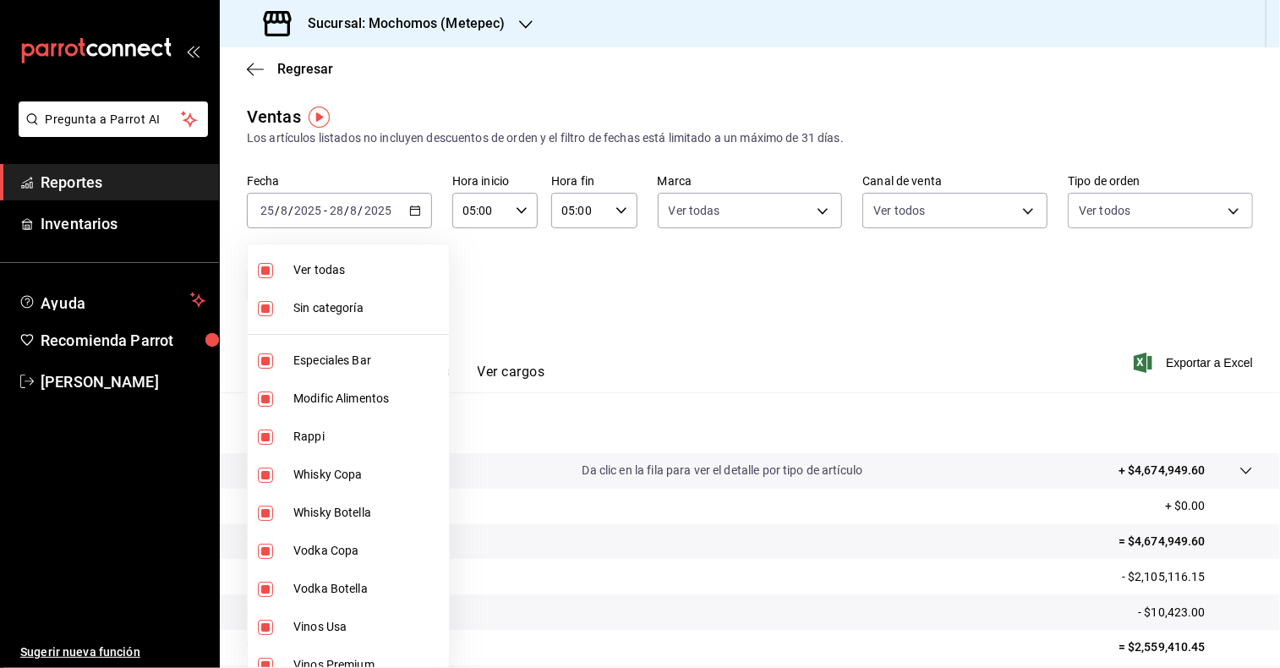
click at [591, 306] on div at bounding box center [640, 334] width 1280 height 668
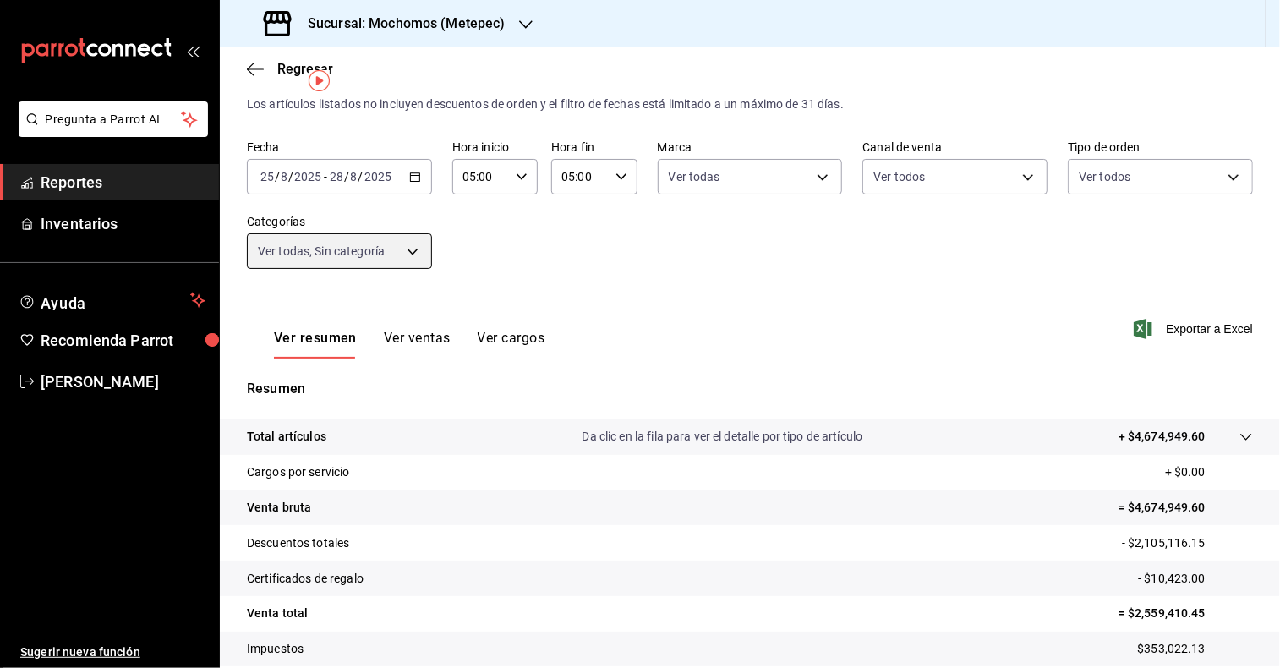
scroll to position [37, 0]
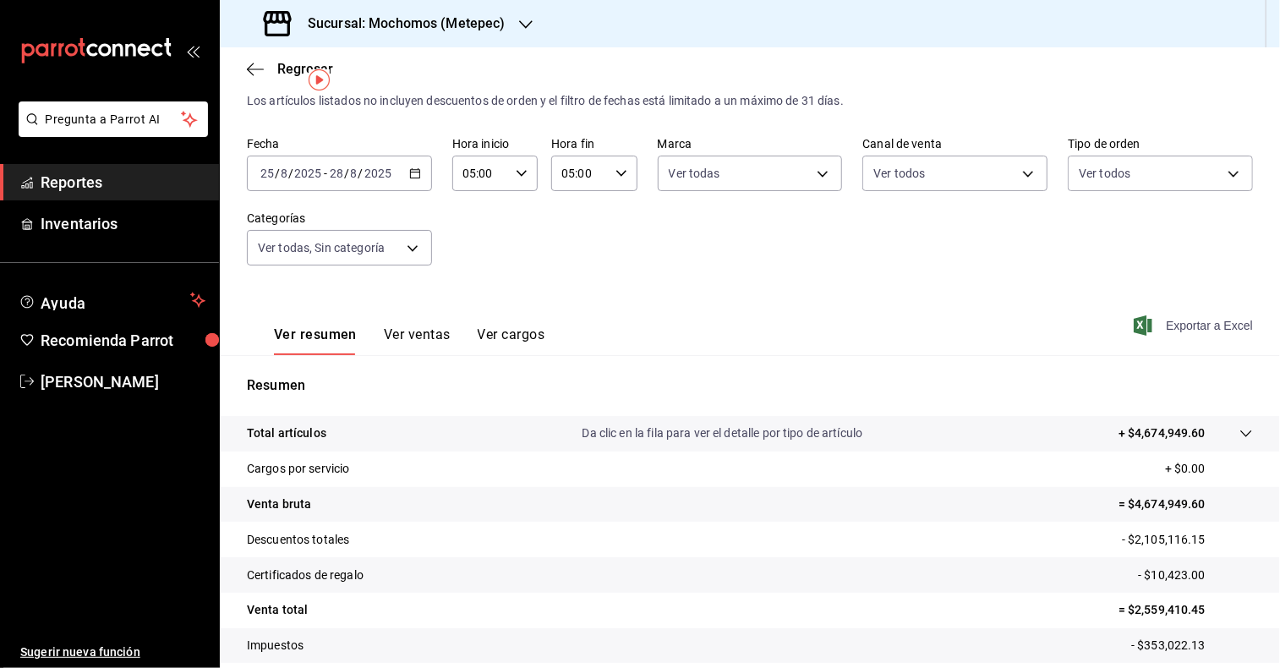
click at [1189, 328] on span "Exportar a Excel" at bounding box center [1195, 325] width 116 height 20
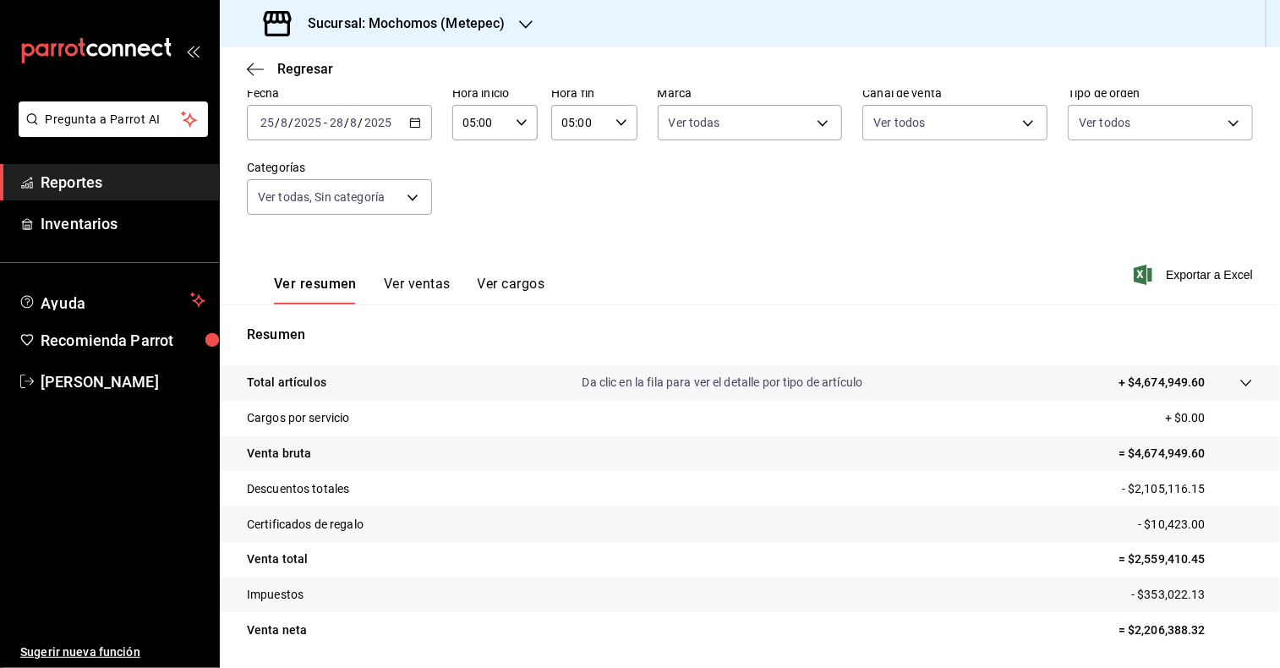
scroll to position [88, 0]
click at [1185, 269] on span "Exportar a Excel" at bounding box center [1195, 275] width 116 height 20
